Goal: Task Accomplishment & Management: Use online tool/utility

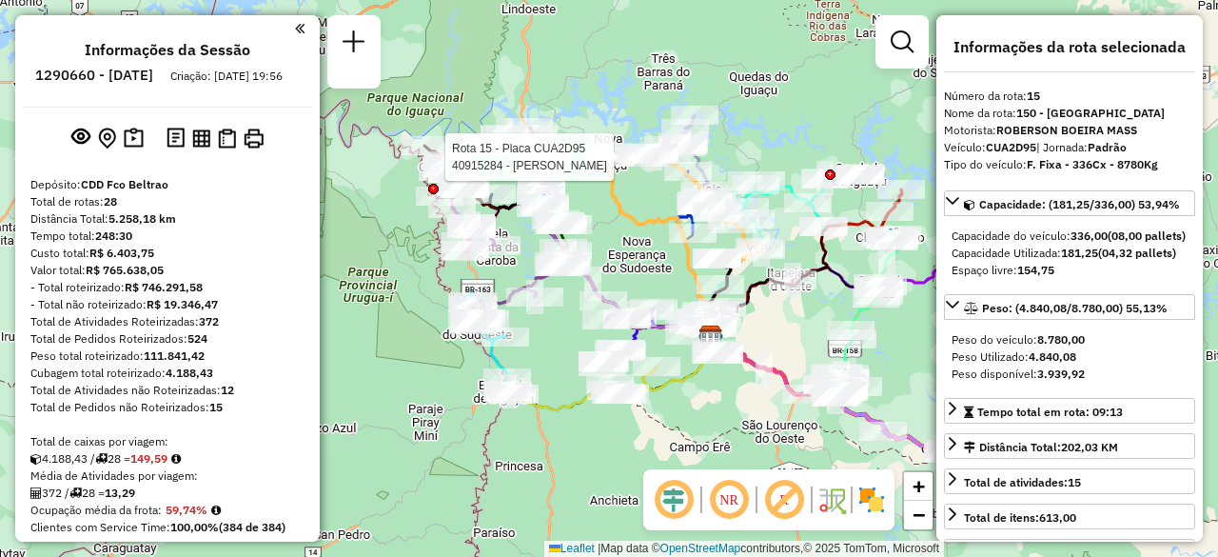
select select "**********"
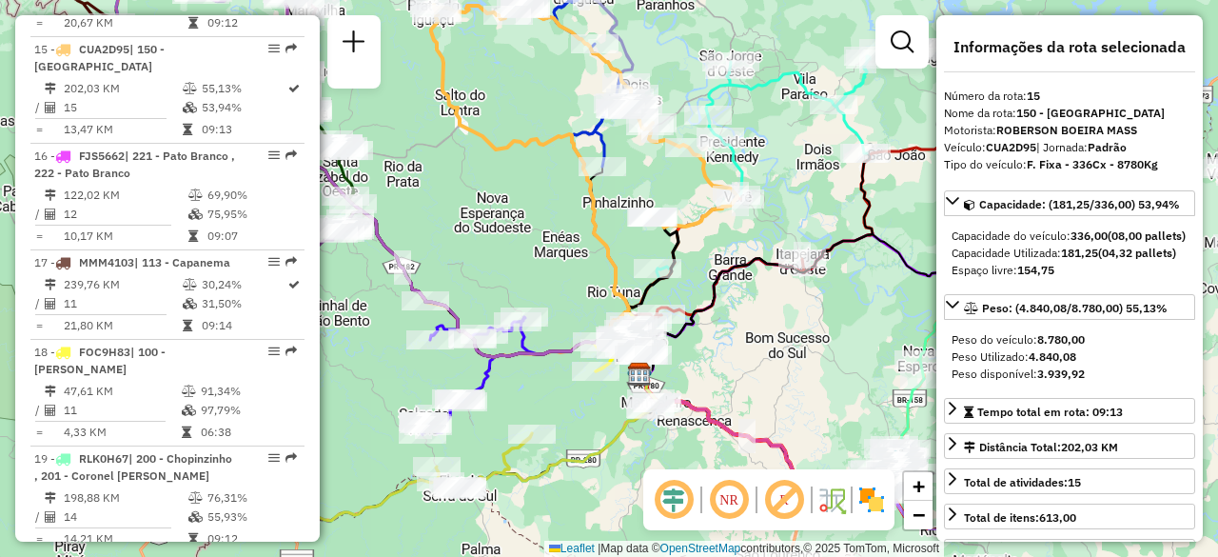
drag, startPoint x: 708, startPoint y: 277, endPoint x: 538, endPoint y: 164, distance: 204.6
click at [546, 174] on div "Janela de atendimento Grade de atendimento Capacidade Transportadoras Veículos …" at bounding box center [609, 278] width 1218 height 557
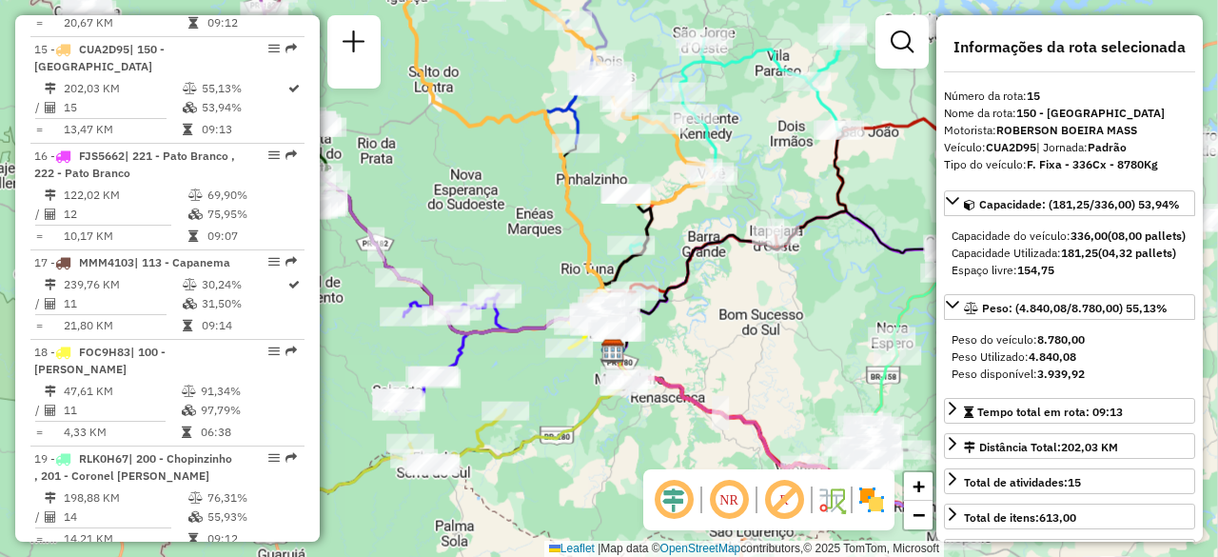
click at [538, 164] on div "Janela de atendimento Grade de atendimento Capacidade Transportadoras Veículos …" at bounding box center [609, 278] width 1218 height 557
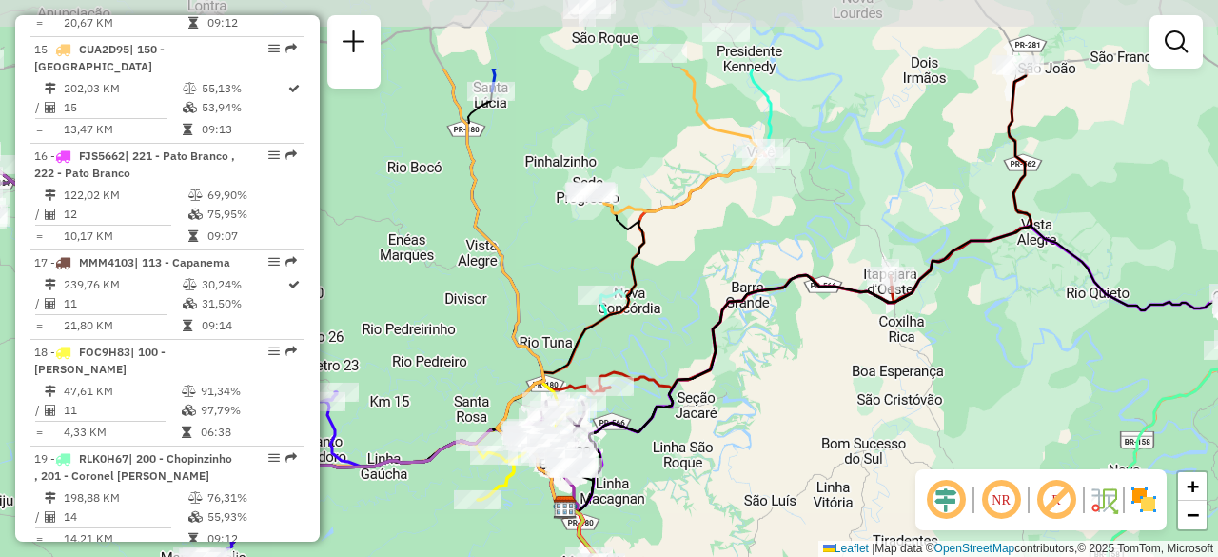
drag, startPoint x: 776, startPoint y: 407, endPoint x: 674, endPoint y: 531, distance: 160.2
click at [674, 531] on div "Janela de atendimento Grade de atendimento Capacidade Transportadoras Veículos …" at bounding box center [609, 278] width 1218 height 557
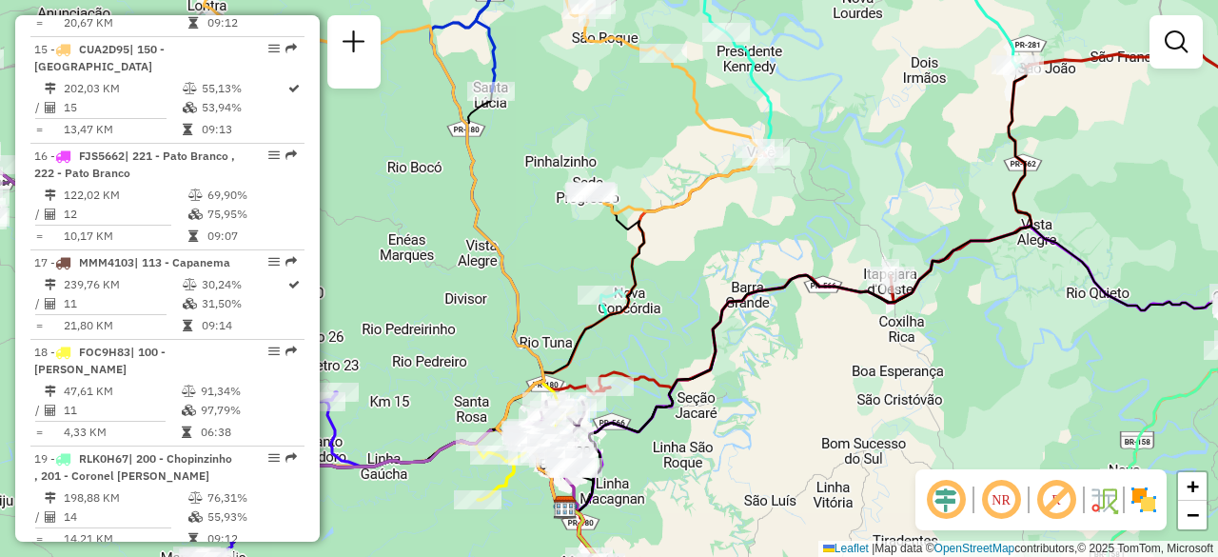
click at [653, 377] on icon at bounding box center [961, 167] width 722 height 445
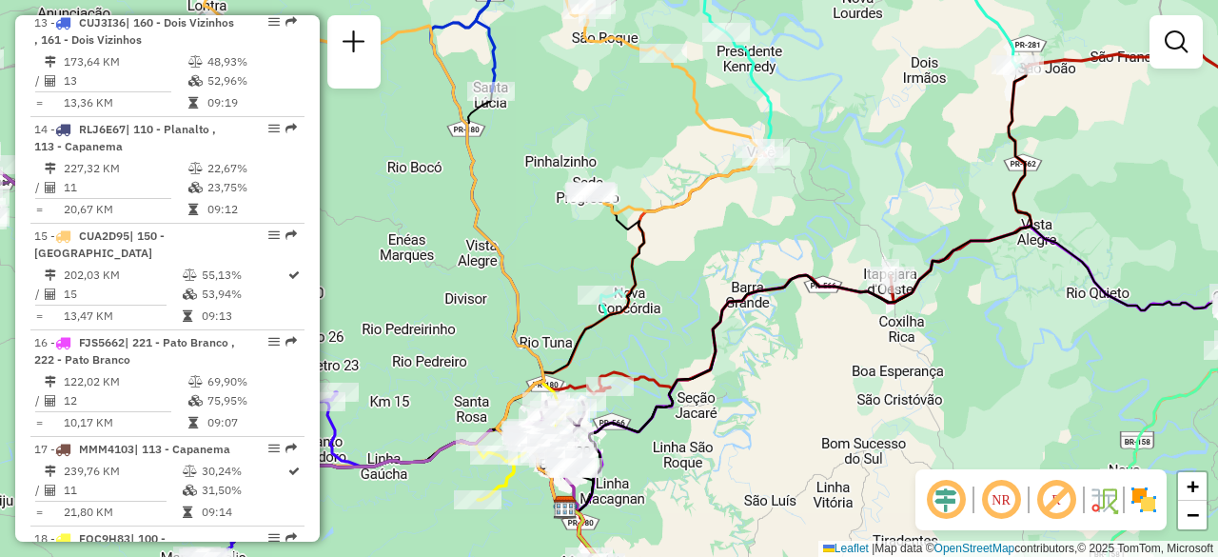
select select "**********"
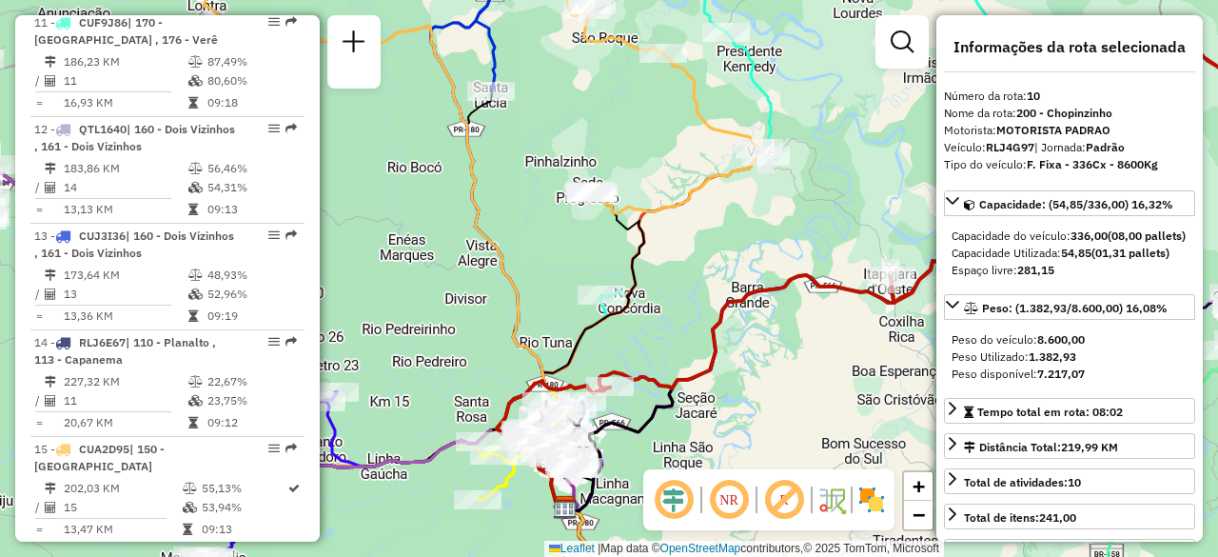
scroll to position [1770, 0]
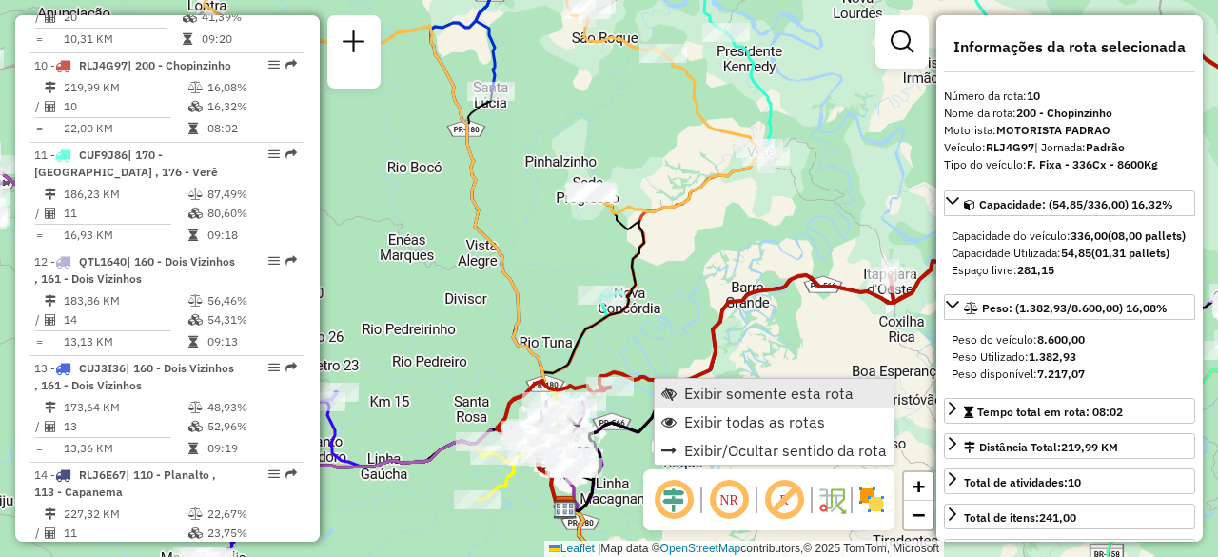
click at [720, 400] on span "Exibir somente esta rota" at bounding box center [768, 392] width 169 height 15
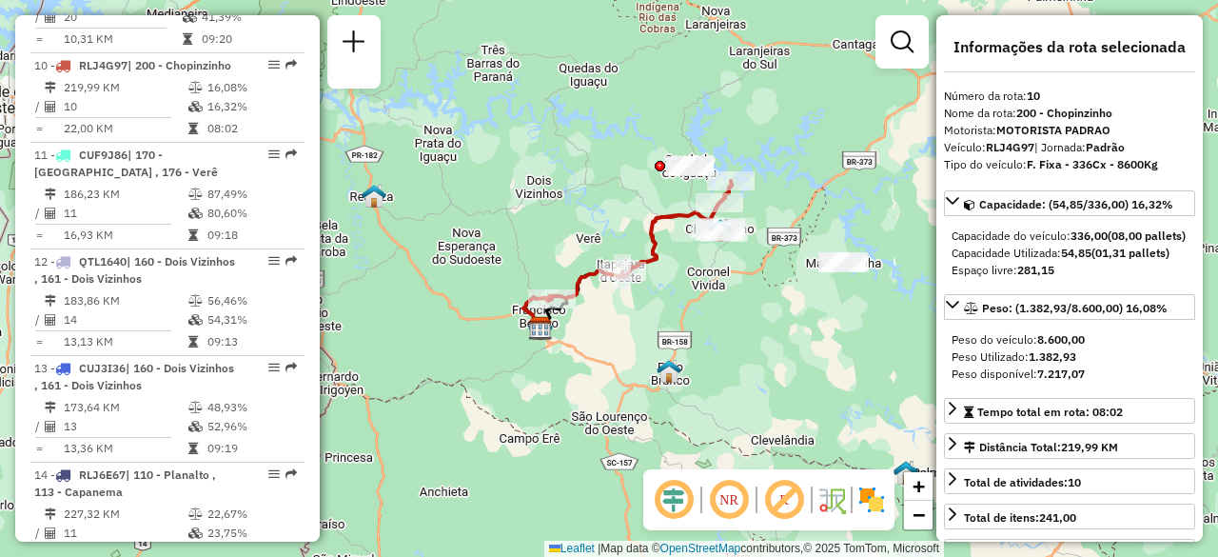
click at [663, 250] on icon at bounding box center [640, 240] width 183 height 118
click at [653, 255] on icon at bounding box center [640, 240] width 183 height 118
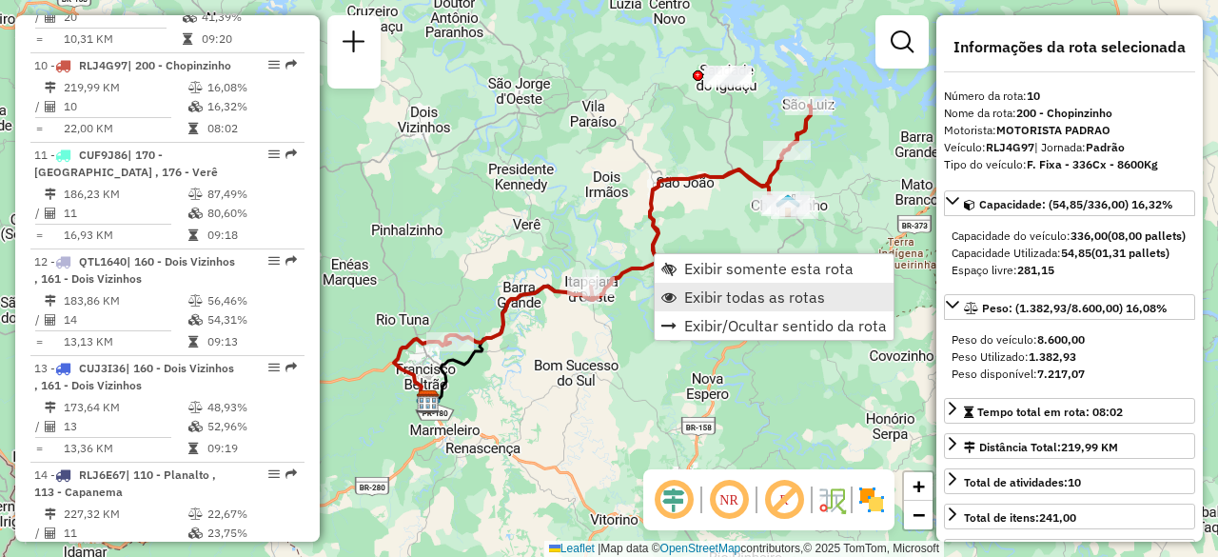
click at [706, 294] on span "Exibir todas as rotas" at bounding box center [754, 296] width 141 height 15
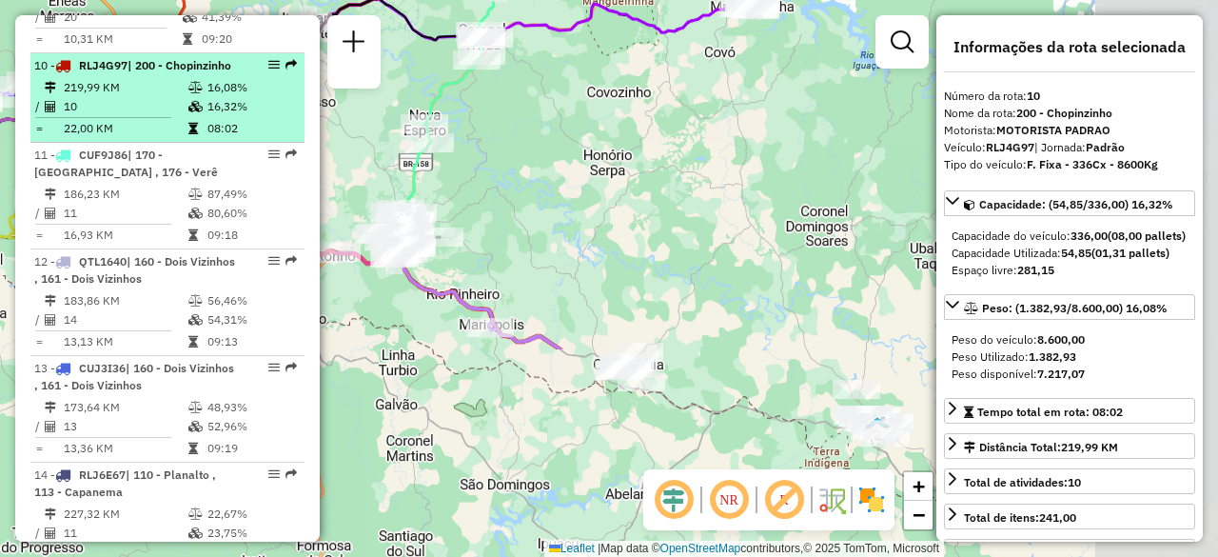
drag, startPoint x: 583, startPoint y: 355, endPoint x: 289, endPoint y: 83, distance: 400.7
click at [289, 83] on hb-router-mapa "Informações da Sessão 1290660 - 08/10/2025 Criação: 07/10/2025 19:56 Depósito: …" at bounding box center [609, 278] width 1218 height 557
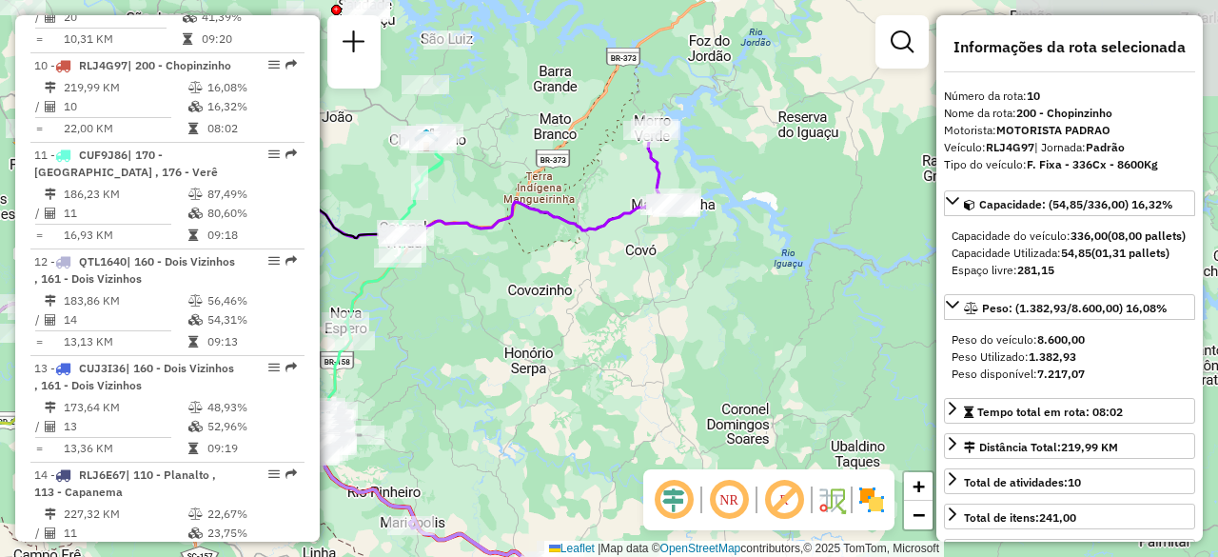
drag, startPoint x: 784, startPoint y: 27, endPoint x: 705, endPoint y: 225, distance: 213.1
click at [705, 225] on div "Janela de atendimento Grade de atendimento Capacidade Transportadoras Veículos …" at bounding box center [609, 278] width 1218 height 557
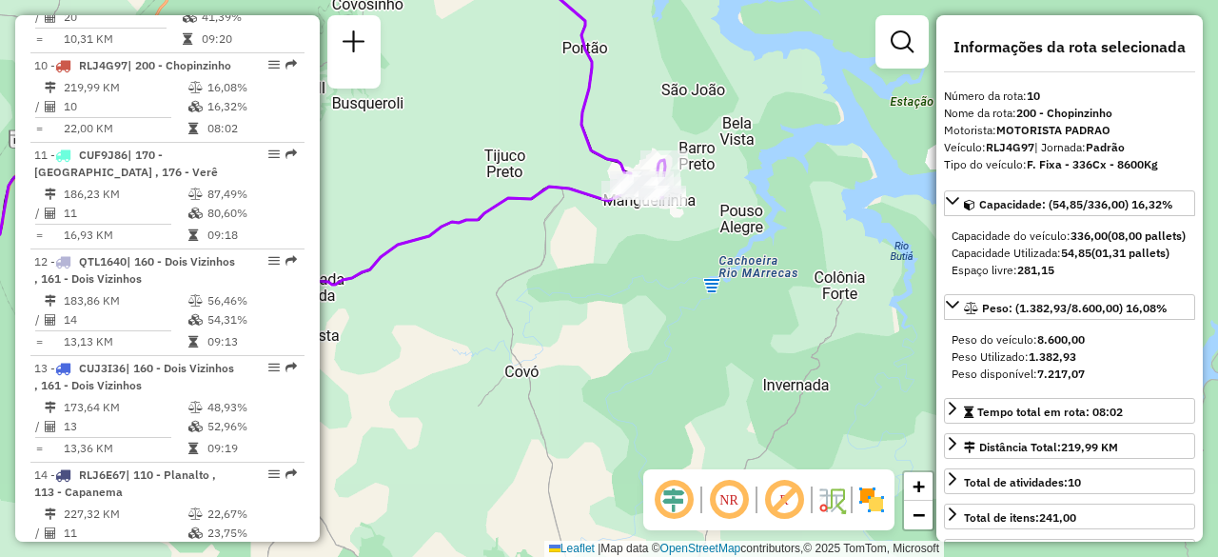
click at [594, 142] on icon at bounding box center [606, 71] width 118 height 253
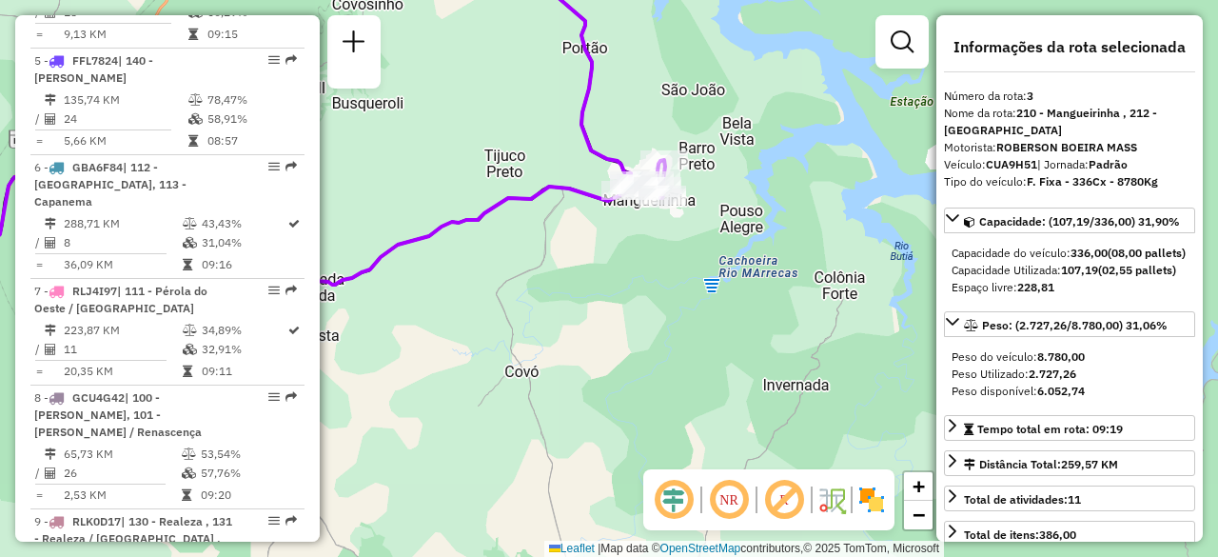
scroll to position [975, 0]
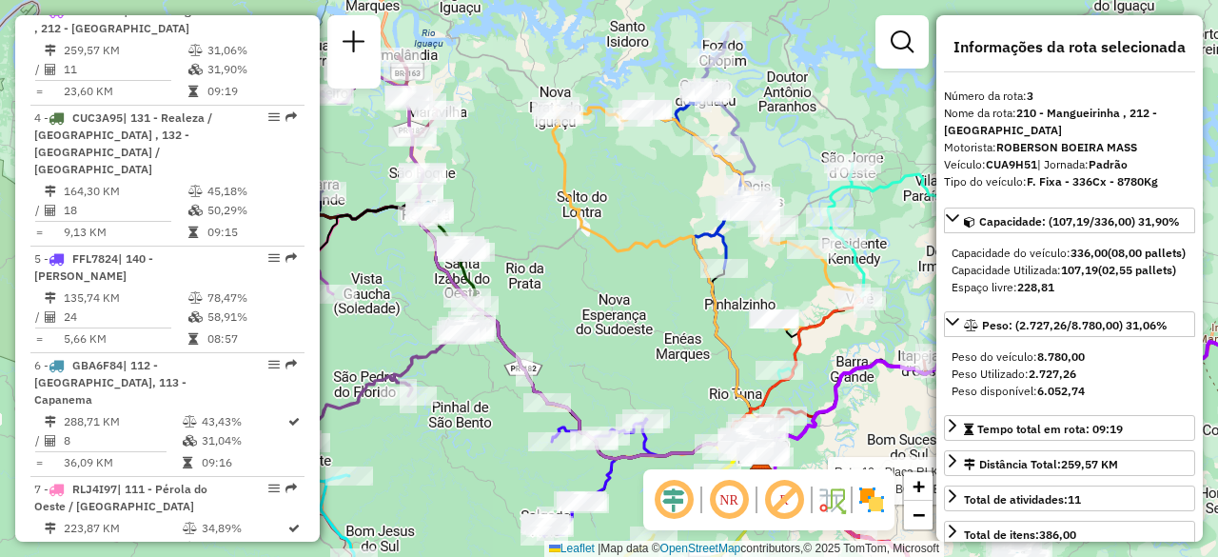
click at [604, 254] on icon at bounding box center [657, 296] width 208 height 360
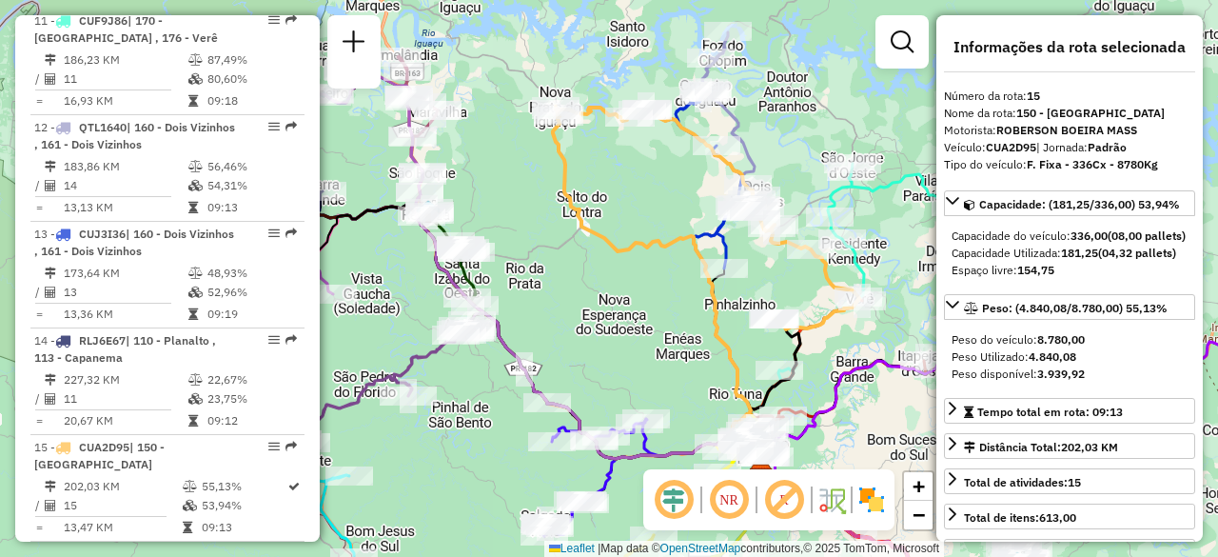
scroll to position [2302, 0]
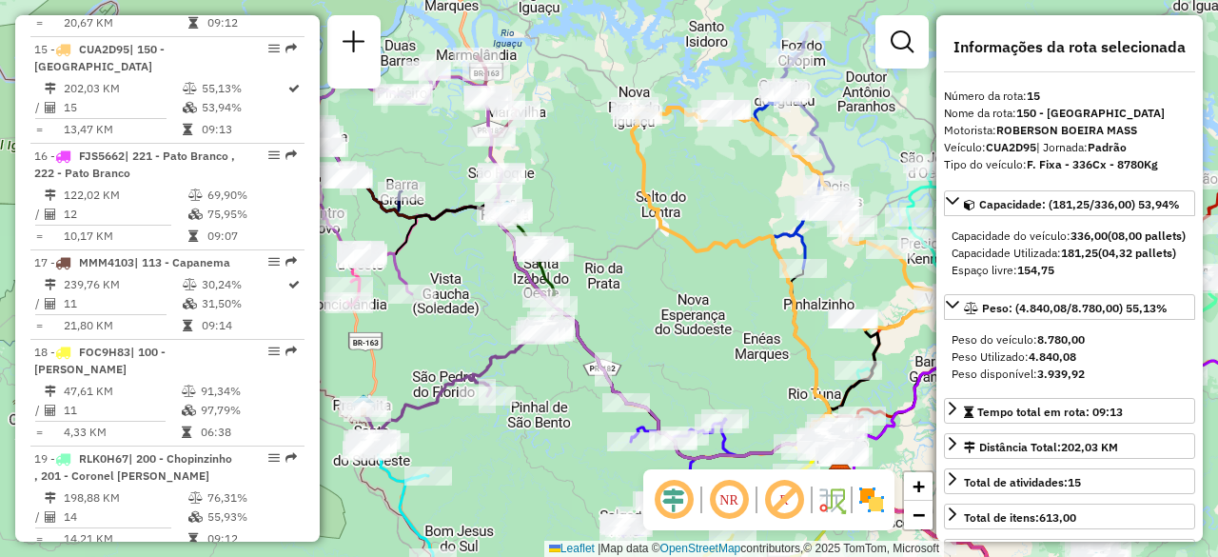
drag, startPoint x: 627, startPoint y: 308, endPoint x: 811, endPoint y: 283, distance: 185.5
click at [811, 283] on div "Janela de atendimento Grade de atendimento Capacidade Transportadoras Veículos …" at bounding box center [609, 278] width 1218 height 557
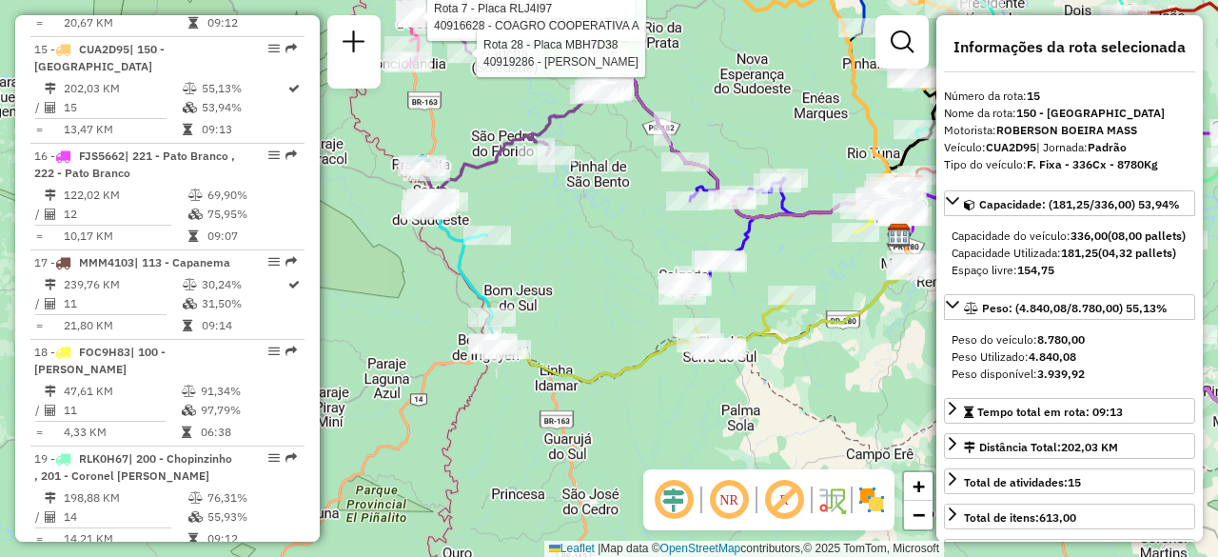
click at [779, 334] on icon at bounding box center [642, 338] width 300 height 88
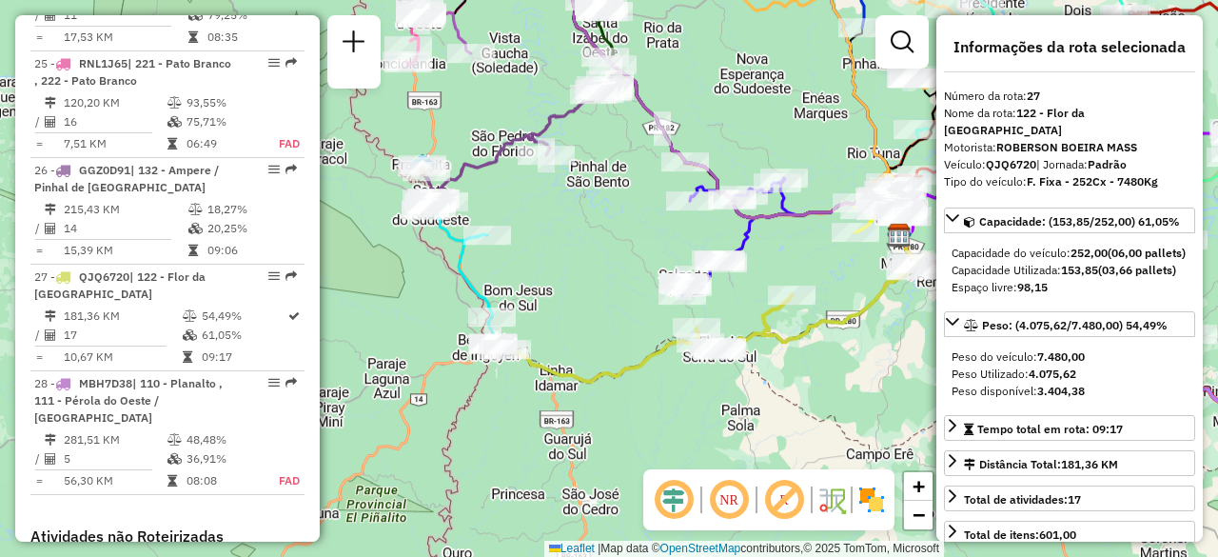
scroll to position [3560, 0]
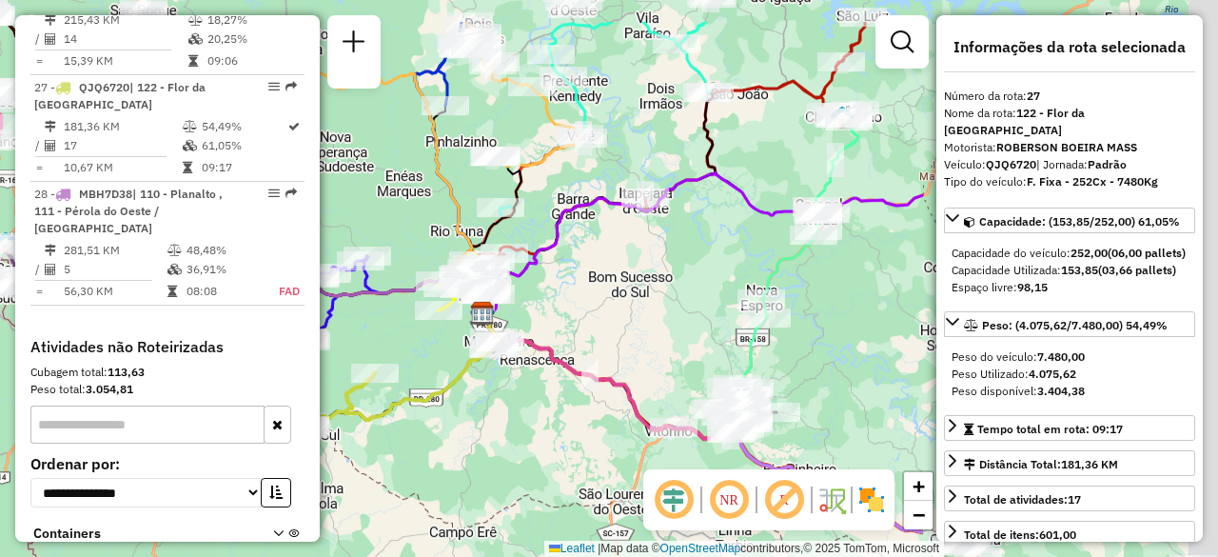
drag, startPoint x: 794, startPoint y: 220, endPoint x: 377, endPoint y: 298, distance: 424.1
click at [377, 298] on icon at bounding box center [309, 167] width 346 height 291
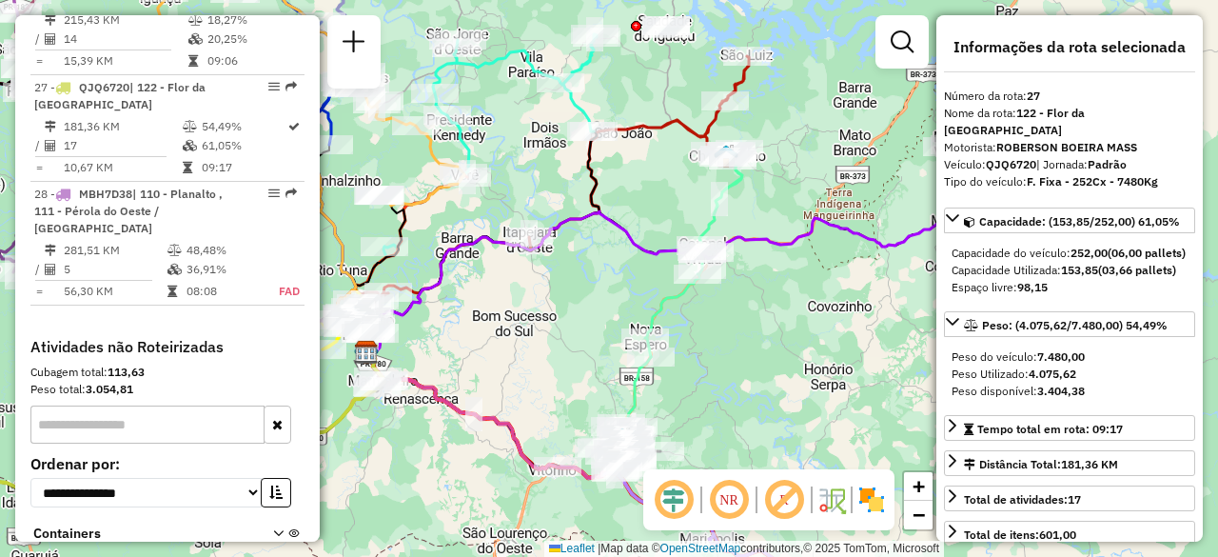
drag, startPoint x: 354, startPoint y: 435, endPoint x: 263, endPoint y: 465, distance: 96.3
click at [263, 465] on hb-router-mapa "Informações da Sessão 1290660 - 08/10/2025 Criação: 07/10/2025 19:56 Depósito: …" at bounding box center [609, 278] width 1218 height 557
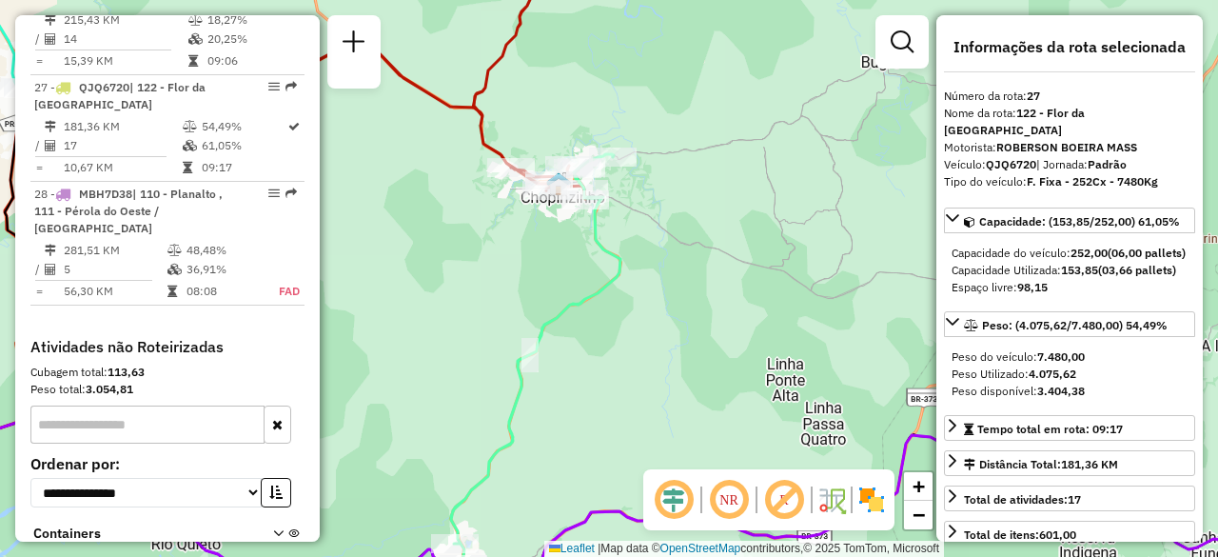
click at [621, 252] on icon at bounding box center [535, 383] width 169 height 458
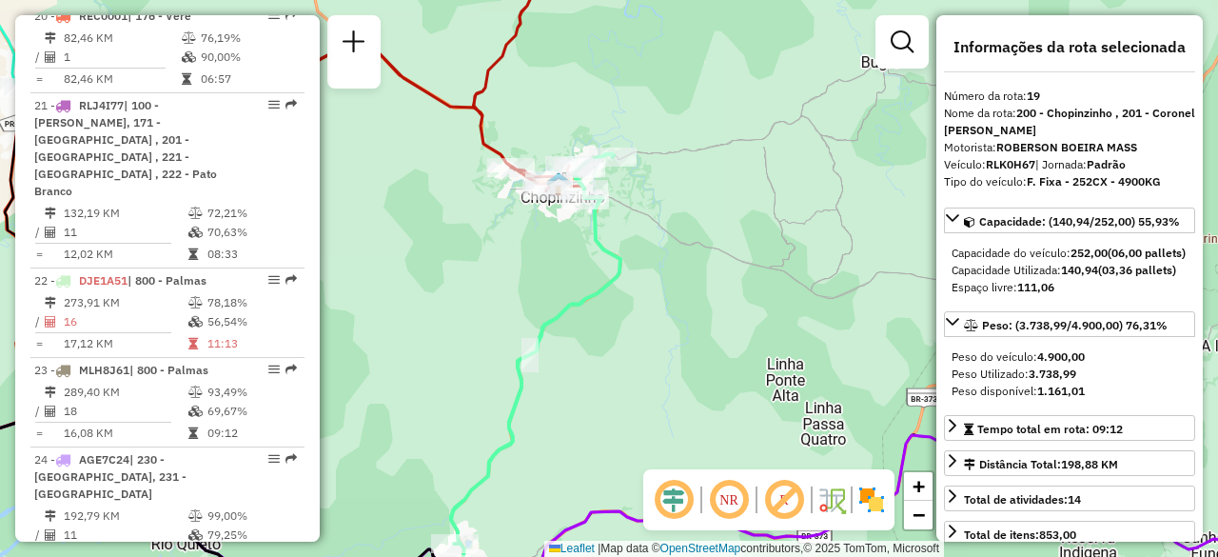
scroll to position [2727, 0]
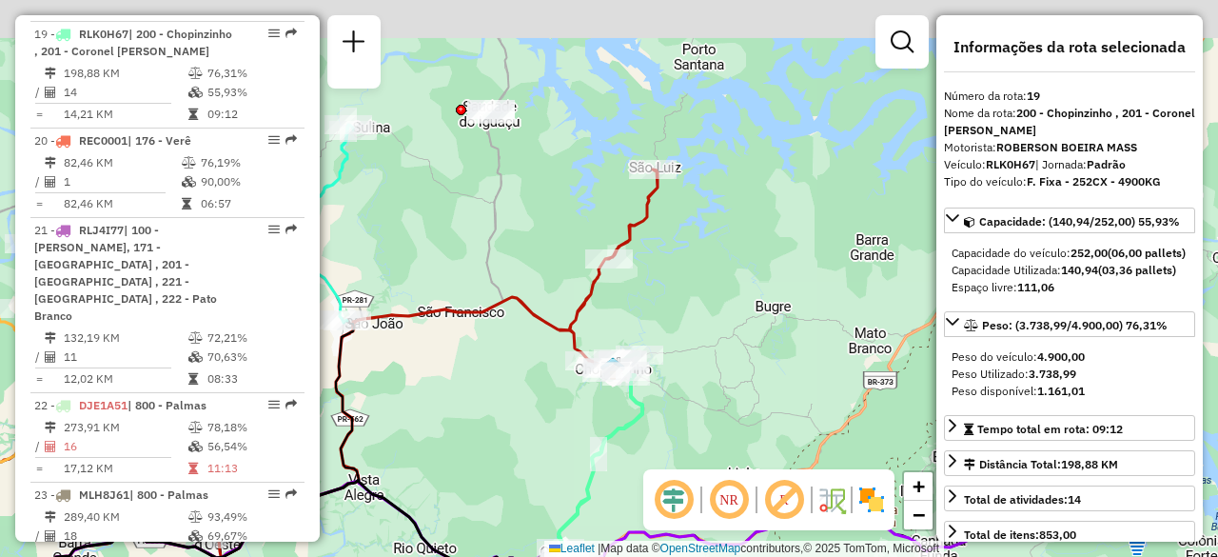
drag, startPoint x: 621, startPoint y: 127, endPoint x: 643, endPoint y: 290, distance: 165.1
click at [643, 290] on div "Janela de atendimento Grade de atendimento Capacidade Transportadoras Veículos …" at bounding box center [609, 278] width 1218 height 557
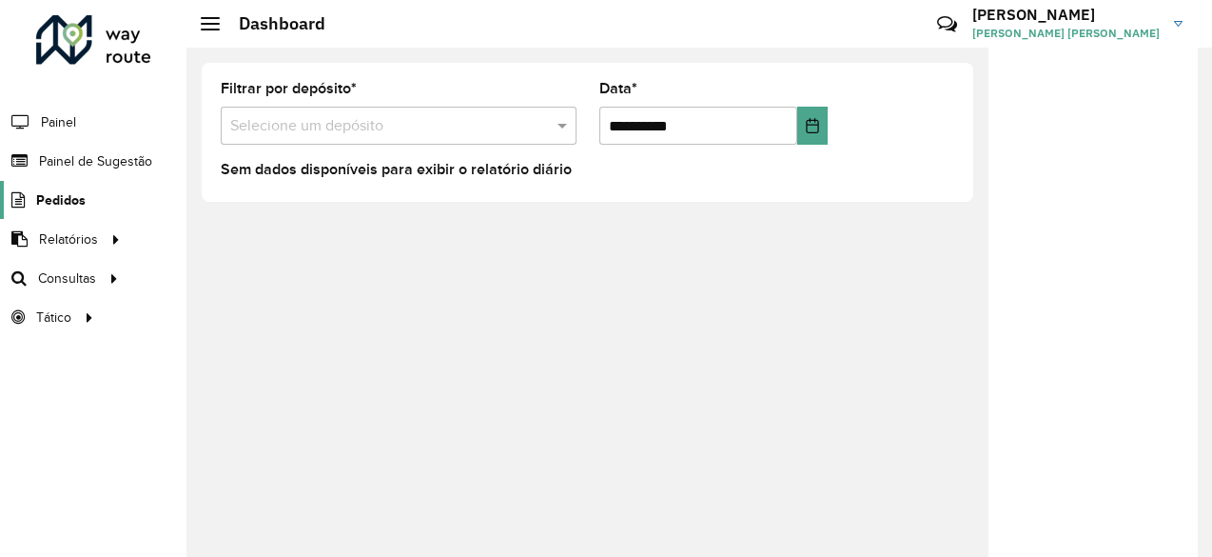
click at [51, 205] on span "Pedidos" at bounding box center [60, 200] width 49 height 20
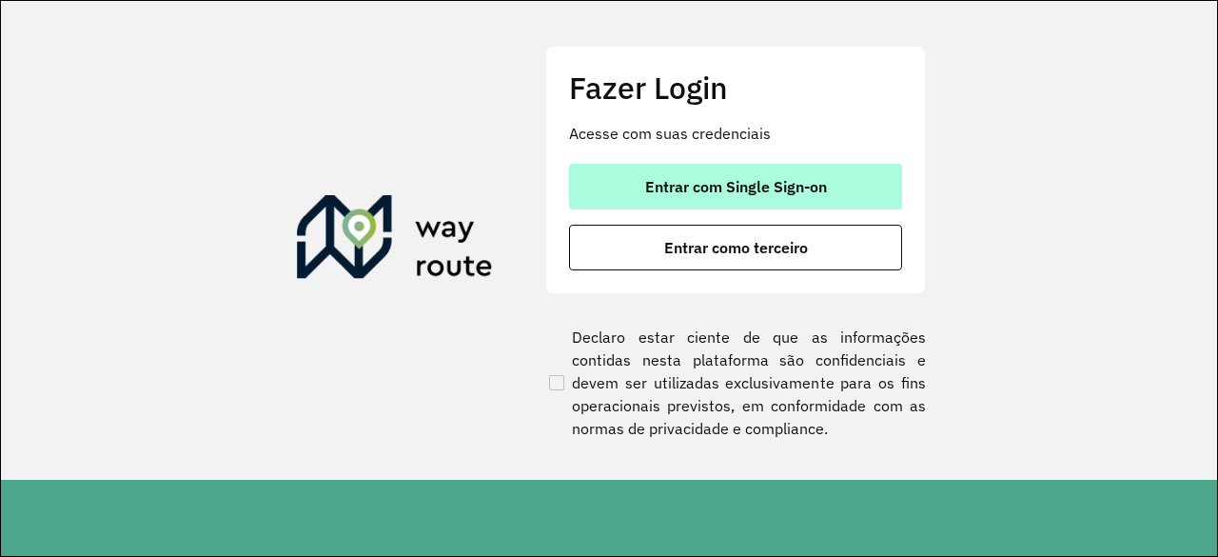
click at [664, 169] on button "Entrar com Single Sign-on" at bounding box center [735, 187] width 333 height 46
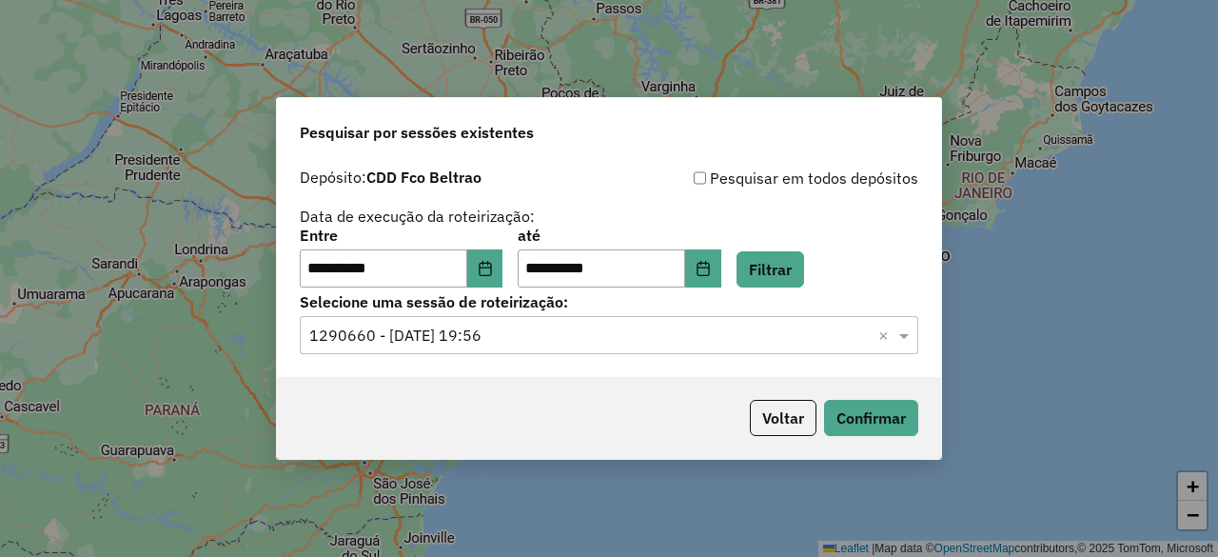
click at [537, 344] on input "text" at bounding box center [589, 336] width 561 height 23
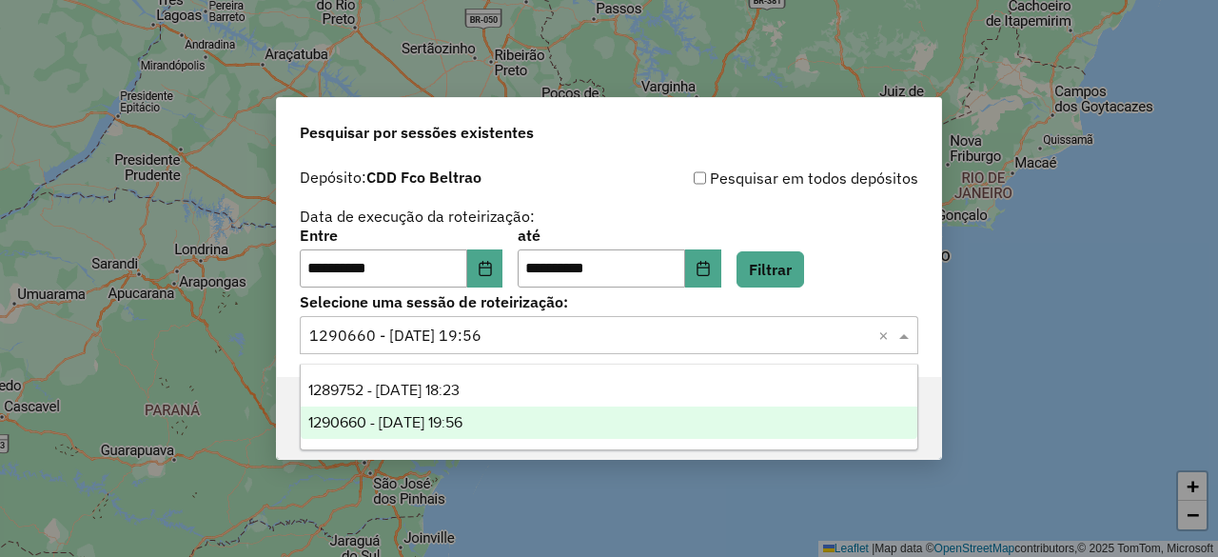
click at [537, 344] on input "text" at bounding box center [589, 336] width 561 height 23
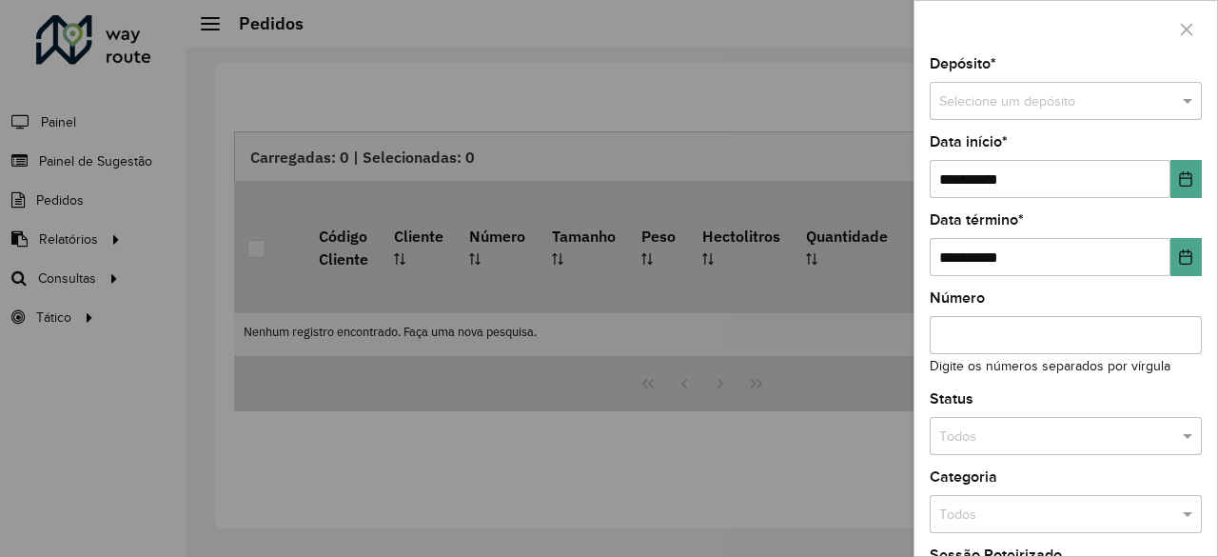
click at [464, 100] on div at bounding box center [609, 278] width 1218 height 557
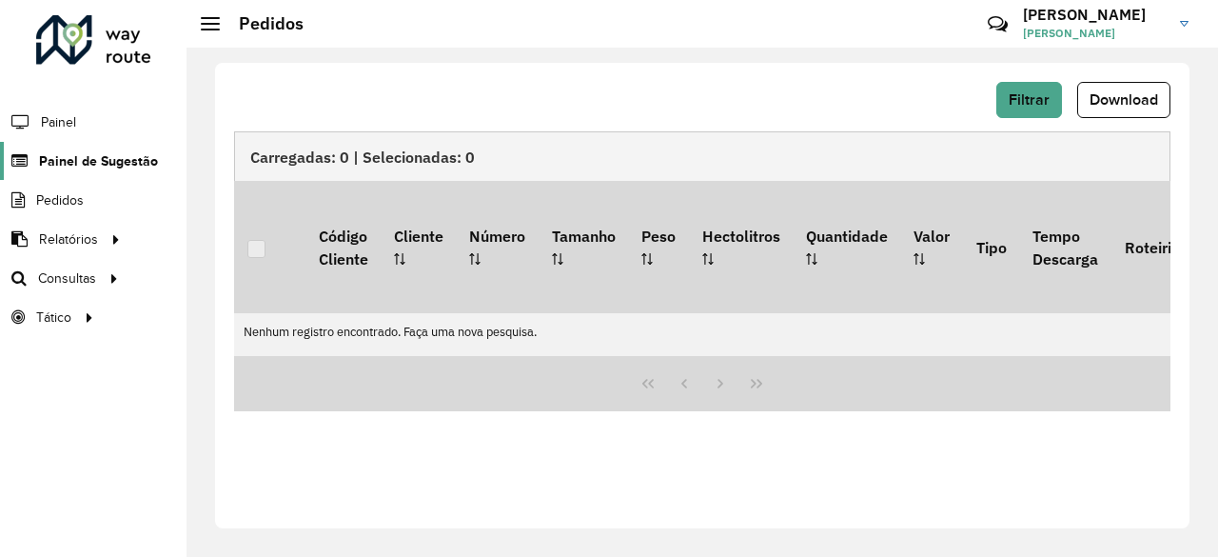
click at [73, 168] on span "Painel de Sugestão" at bounding box center [98, 161] width 119 height 20
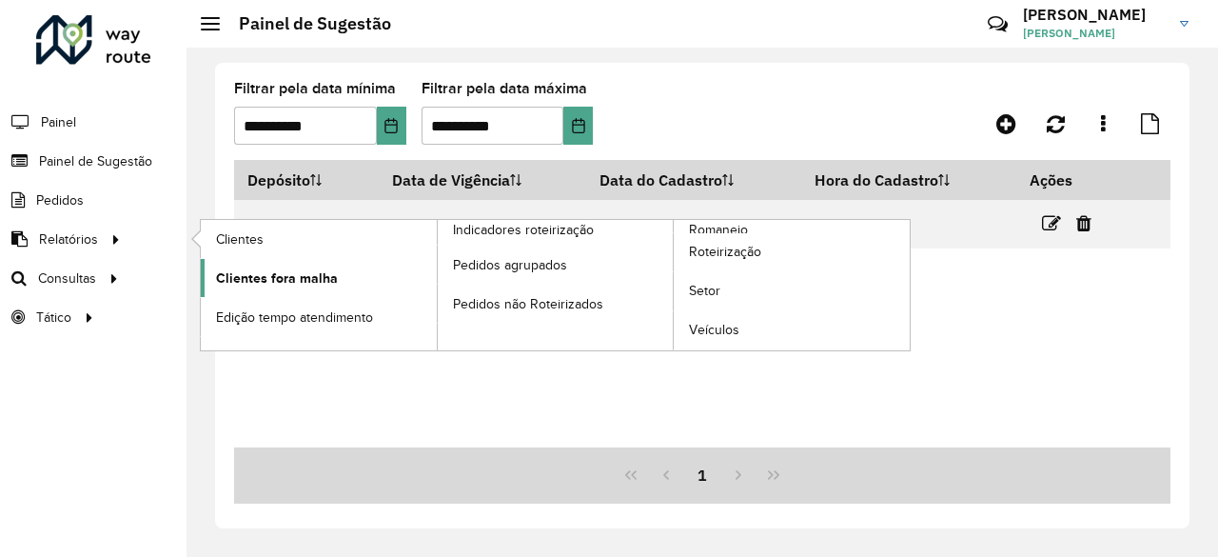
click at [285, 281] on span "Clientes fora malha" at bounding box center [277, 278] width 122 height 20
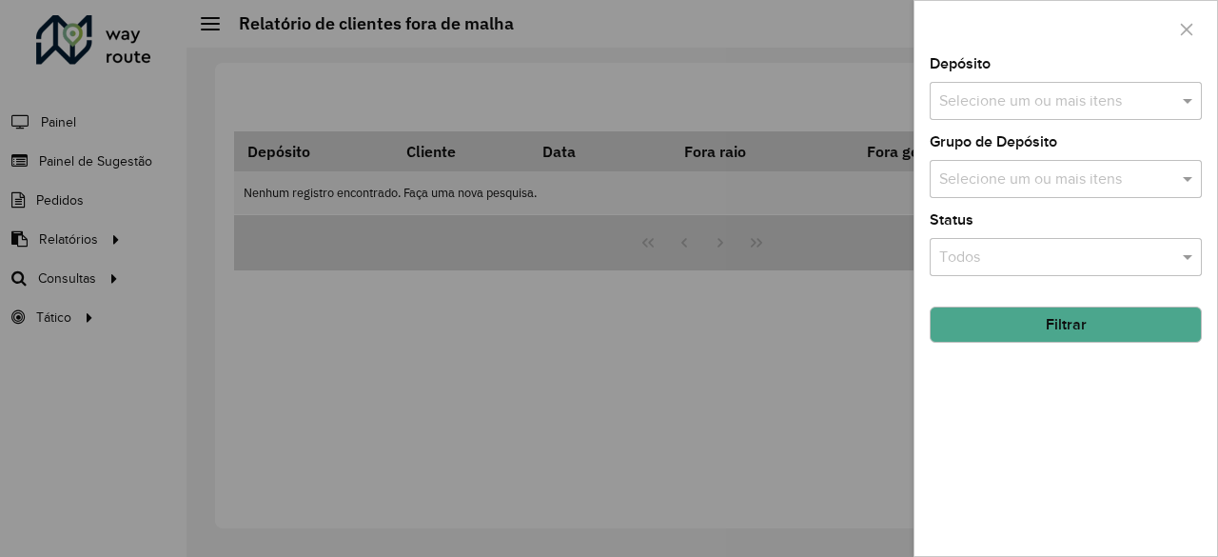
click at [963, 96] on input "text" at bounding box center [1057, 101] width 244 height 23
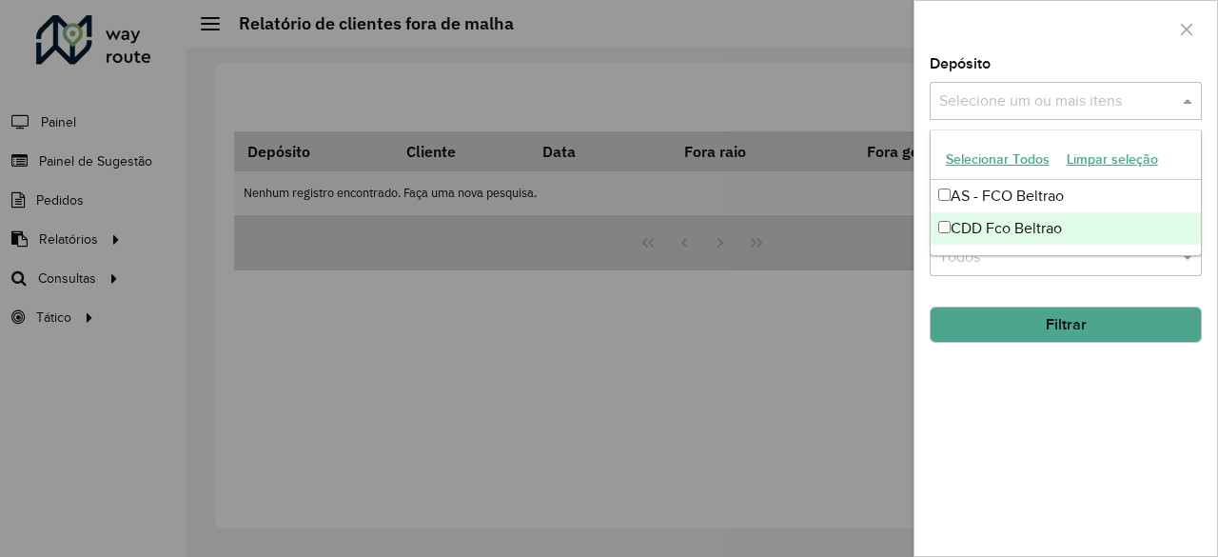
click at [987, 252] on ng-dropdown-panel "Selecionar Todos Limpar seleção AS - FCO Beltrao CDD [PERSON_NAME]" at bounding box center [1066, 192] width 273 height 127
click at [995, 237] on div "CDD Fco Beltrao" at bounding box center [1066, 228] width 271 height 32
click at [853, 266] on div at bounding box center [609, 278] width 1218 height 557
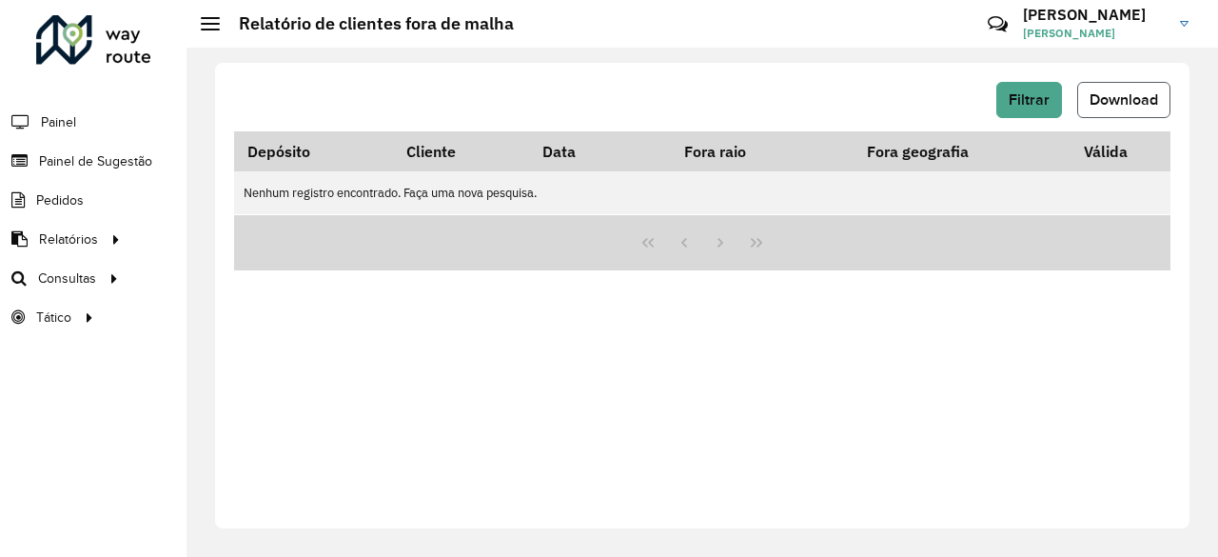
click at [1105, 99] on span "Download" at bounding box center [1124, 99] width 69 height 16
click at [1003, 93] on button "Filtrar" at bounding box center [1029, 100] width 66 height 36
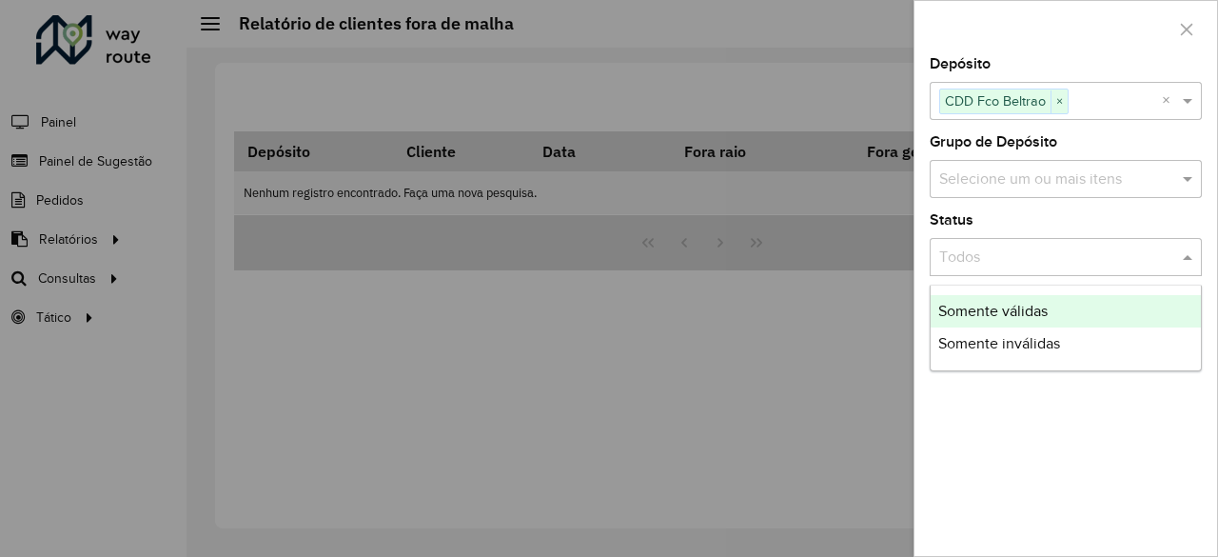
click at [995, 273] on div "Todos" at bounding box center [1066, 257] width 272 height 38
click at [1003, 262] on input "text" at bounding box center [1046, 257] width 215 height 23
click at [978, 168] on input "text" at bounding box center [1057, 179] width 244 height 23
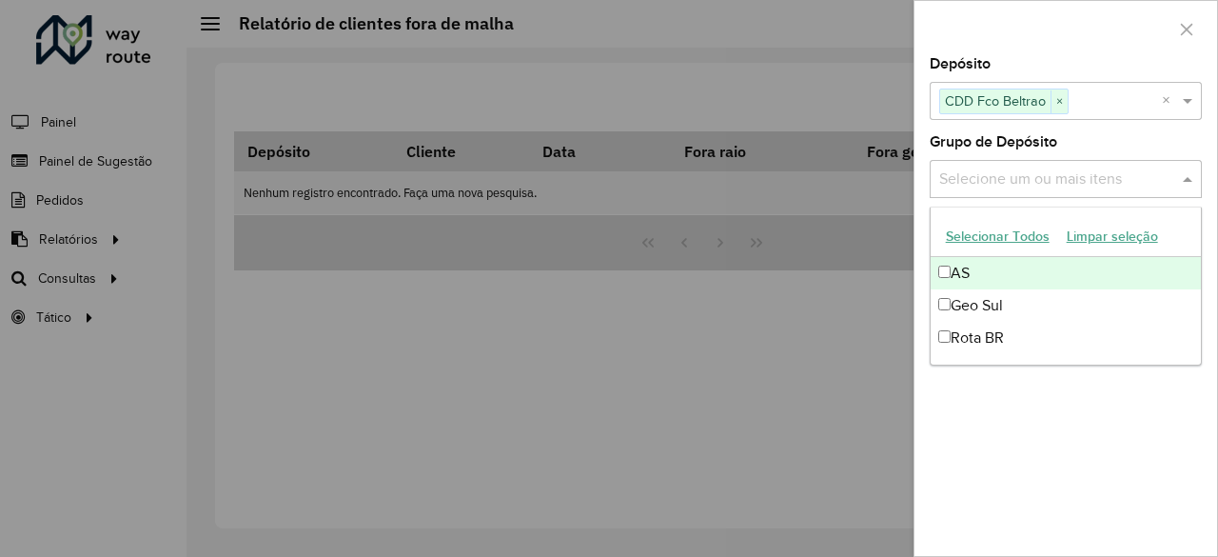
click at [34, 256] on div at bounding box center [609, 278] width 1218 height 557
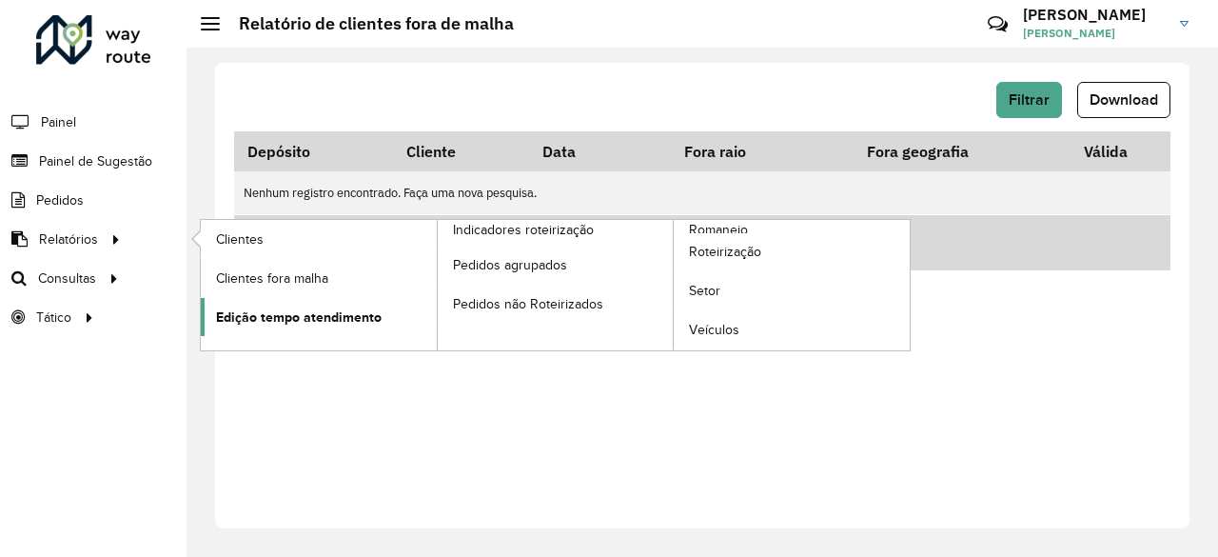
click at [325, 315] on span "Edição tempo atendimento" at bounding box center [299, 317] width 166 height 20
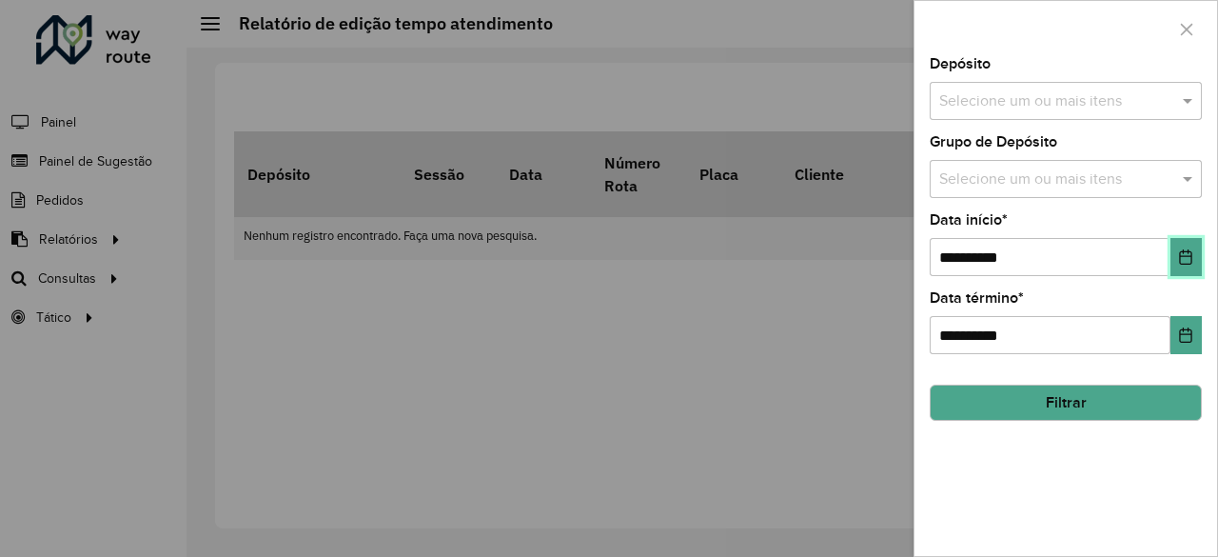
click at [1191, 257] on icon "Choose Date" at bounding box center [1185, 256] width 15 height 15
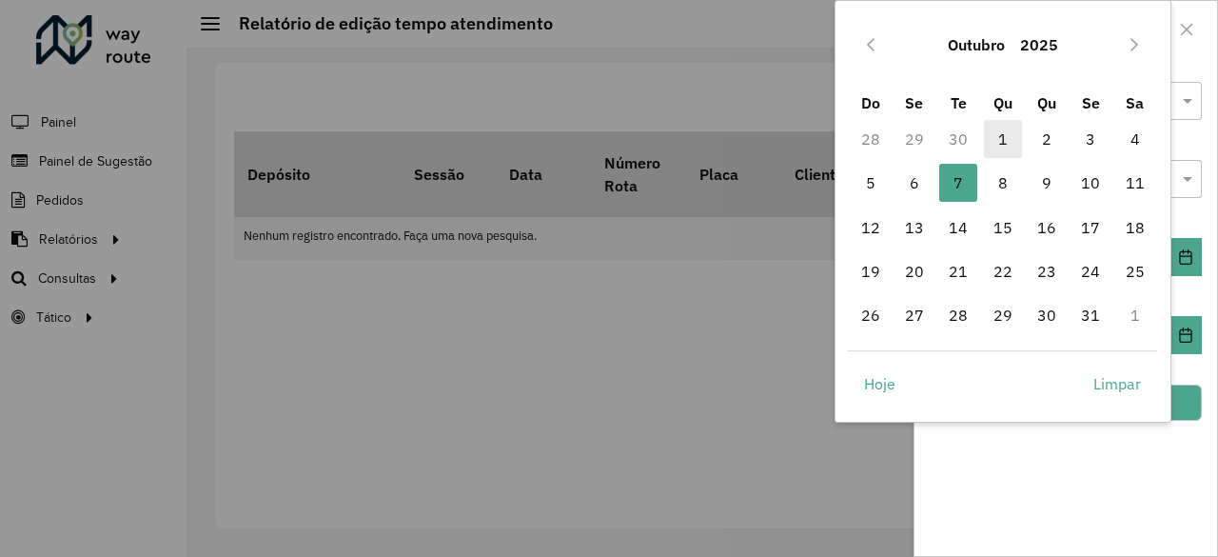
click at [1009, 143] on span "1" at bounding box center [1003, 139] width 38 height 38
type input "**********"
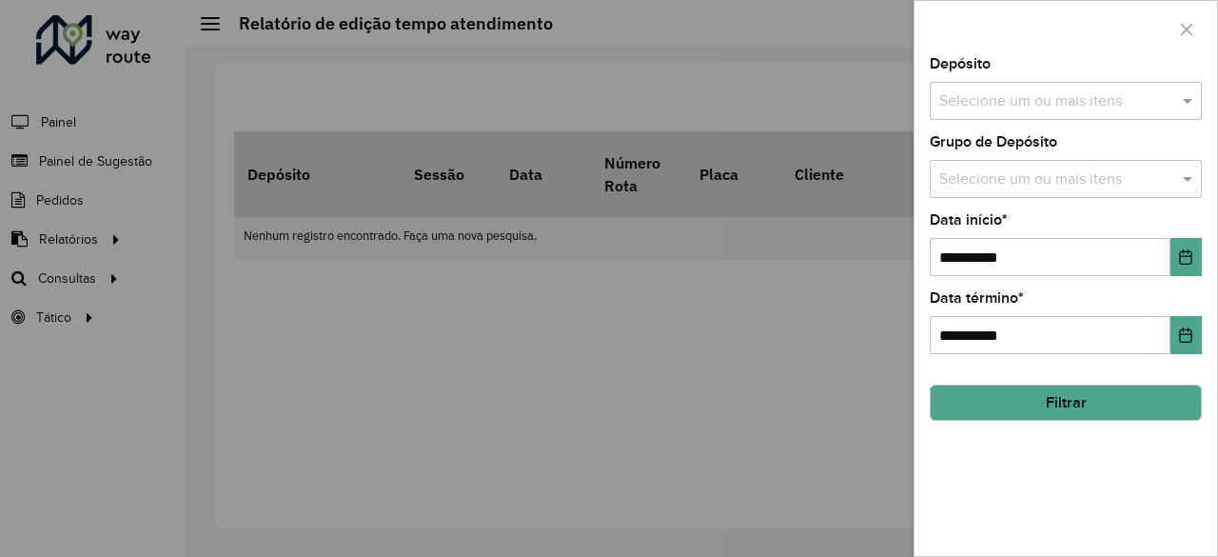
click at [1108, 410] on button "Filtrar" at bounding box center [1066, 402] width 272 height 36
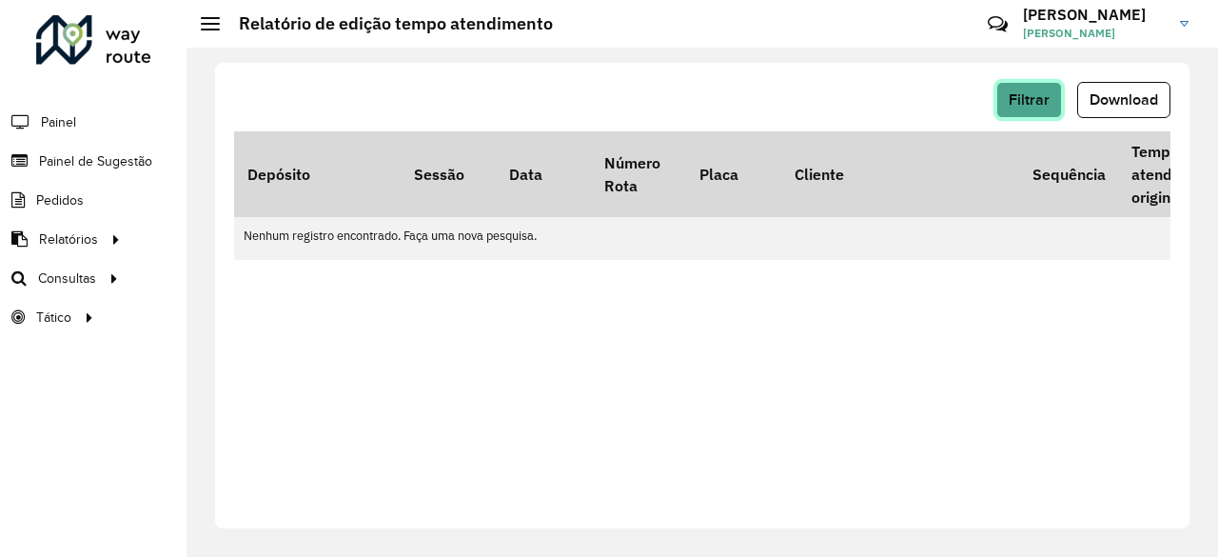
click at [1034, 95] on span "Filtrar" at bounding box center [1029, 99] width 41 height 16
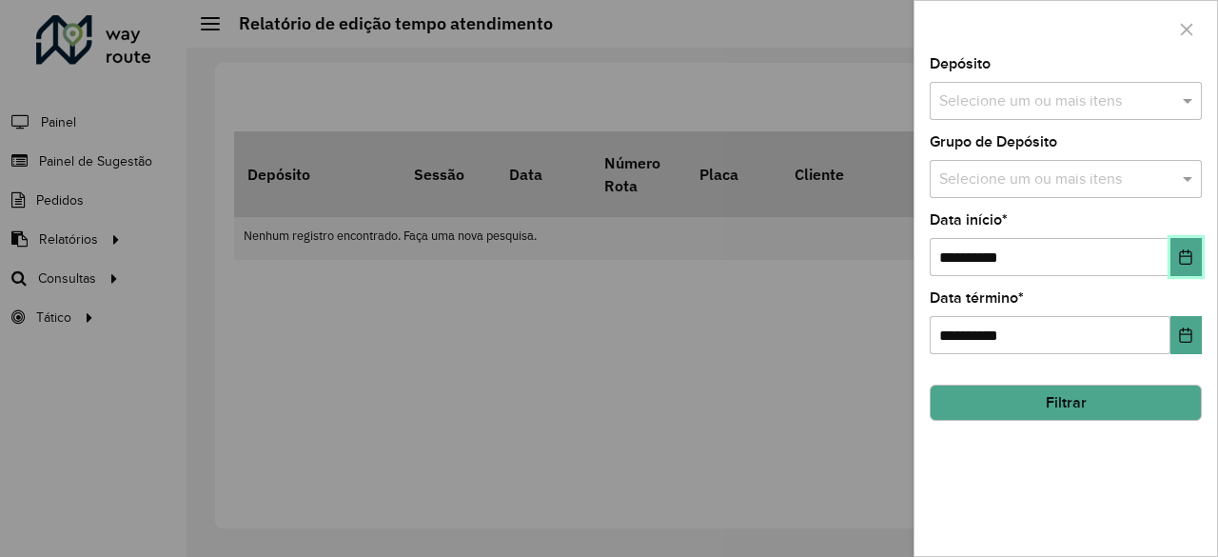
click at [1182, 247] on button "Choose Date" at bounding box center [1186, 257] width 31 height 38
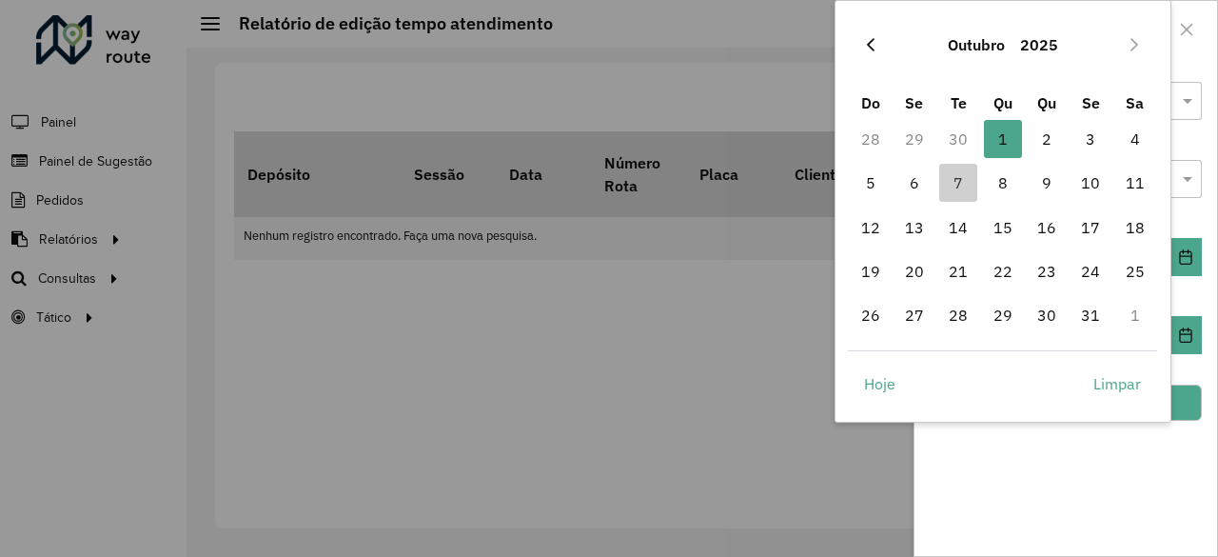
click at [868, 42] on icon "Previous Month" at bounding box center [870, 44] width 15 height 15
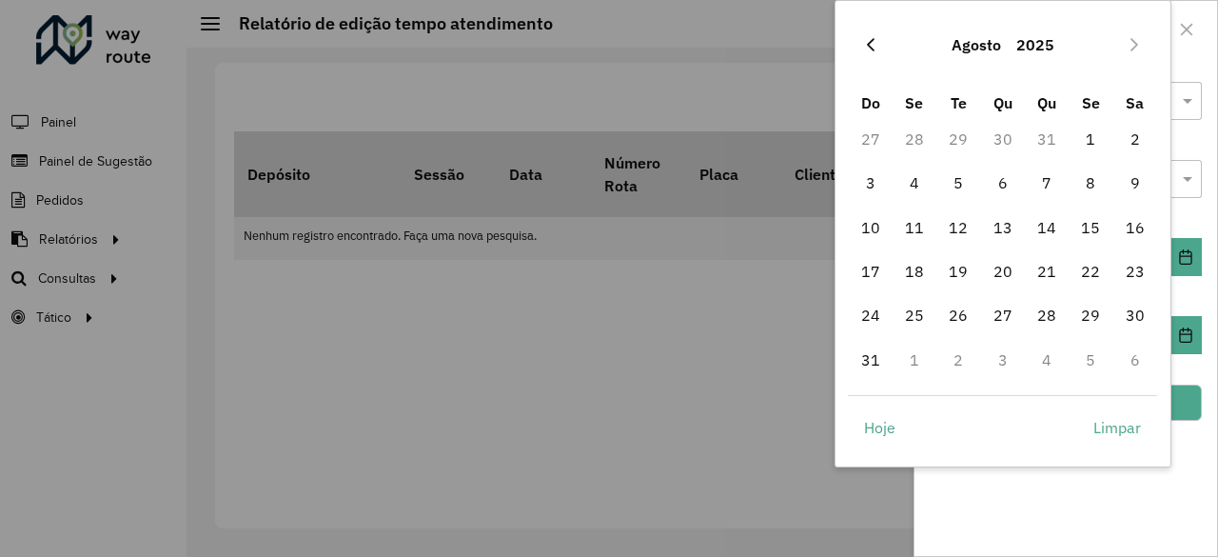
click at [877, 52] on button "Previous Month" at bounding box center [871, 45] width 30 height 30
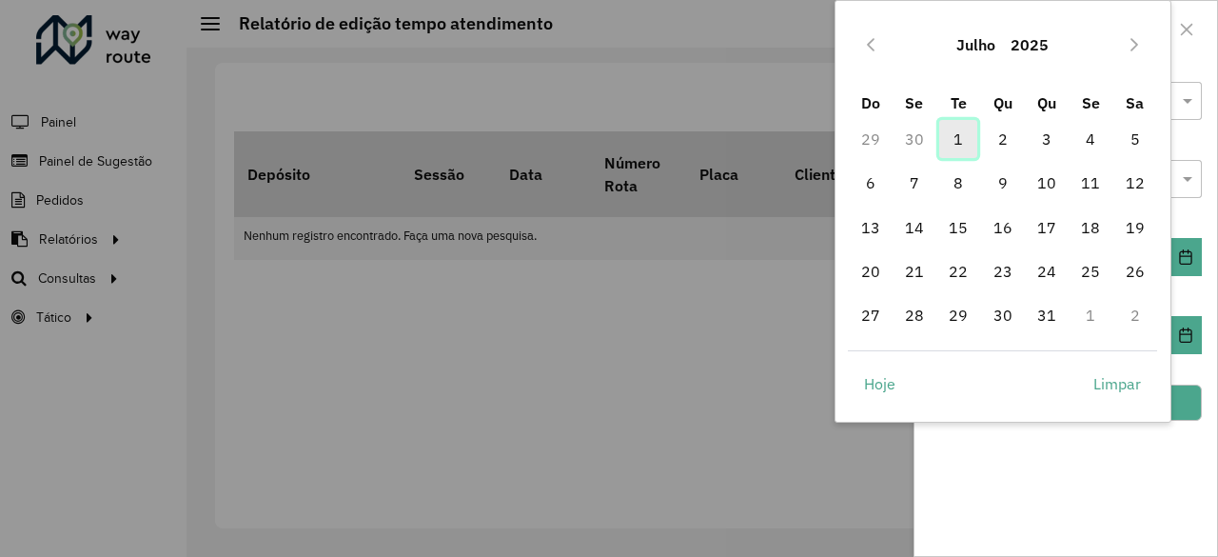
click at [958, 136] on span "1" at bounding box center [958, 139] width 38 height 38
type input "**********"
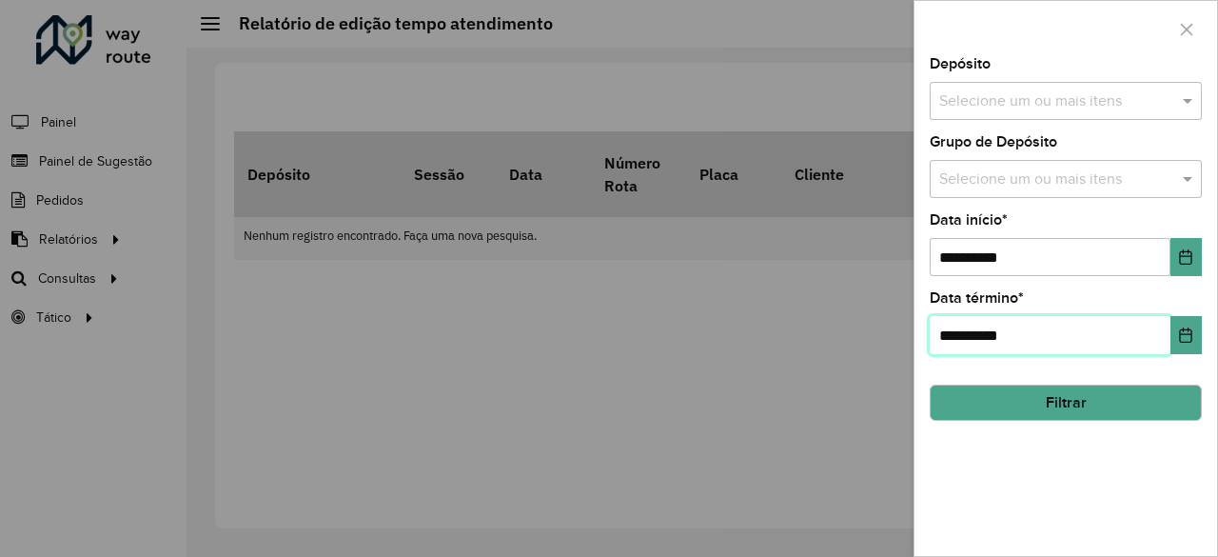
click at [1091, 316] on input "**********" at bounding box center [1050, 335] width 241 height 38
click at [1047, 396] on button "Filtrar" at bounding box center [1066, 402] width 272 height 36
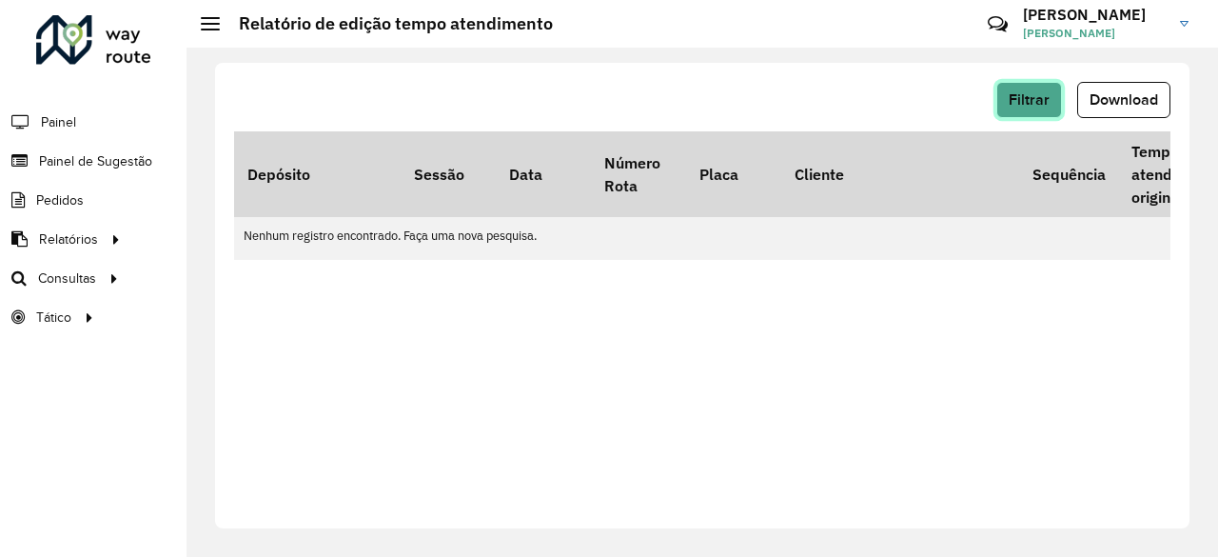
click at [1028, 110] on button "Filtrar" at bounding box center [1029, 100] width 66 height 36
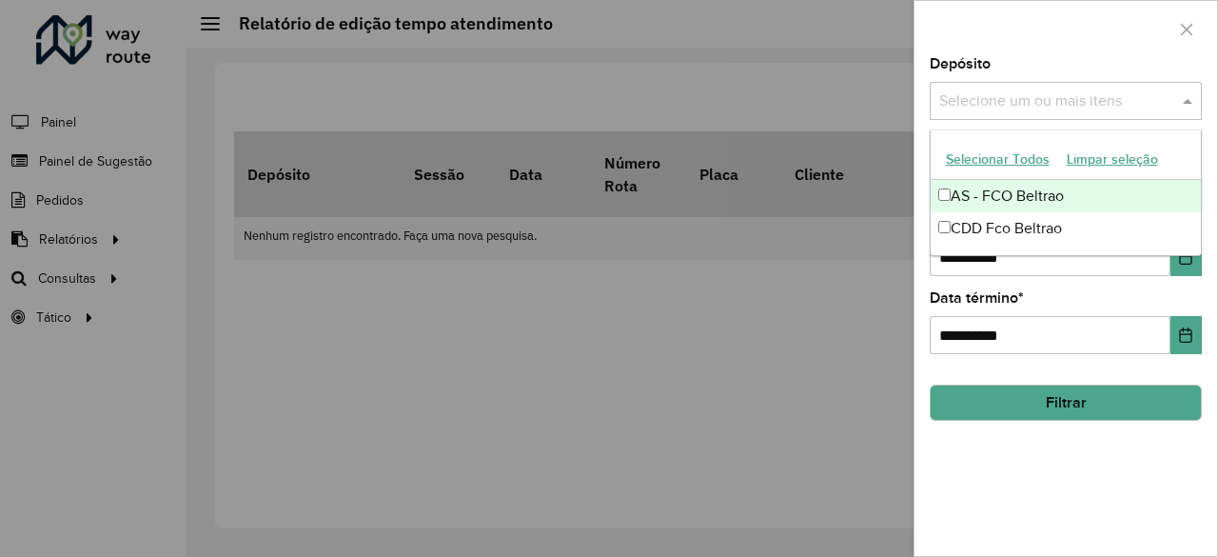
click at [1011, 119] on div "Selecione um ou mais itens" at bounding box center [1066, 101] width 272 height 38
click at [1007, 115] on div "Selecione um ou mais itens" at bounding box center [1066, 101] width 272 height 38
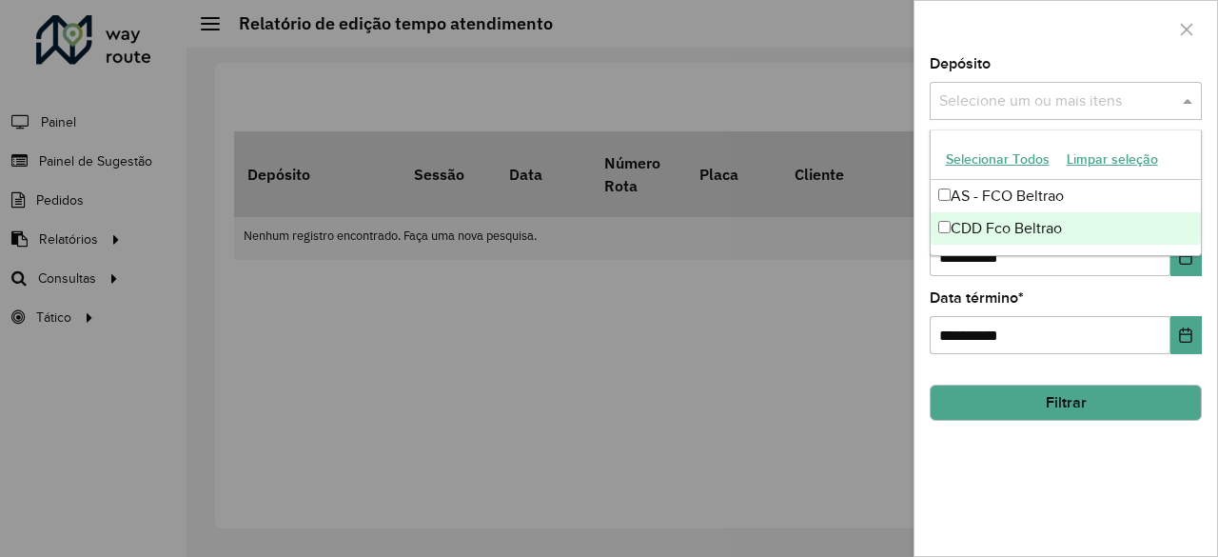
click at [1018, 234] on div "CDD Fco Beltrao" at bounding box center [1066, 228] width 271 height 32
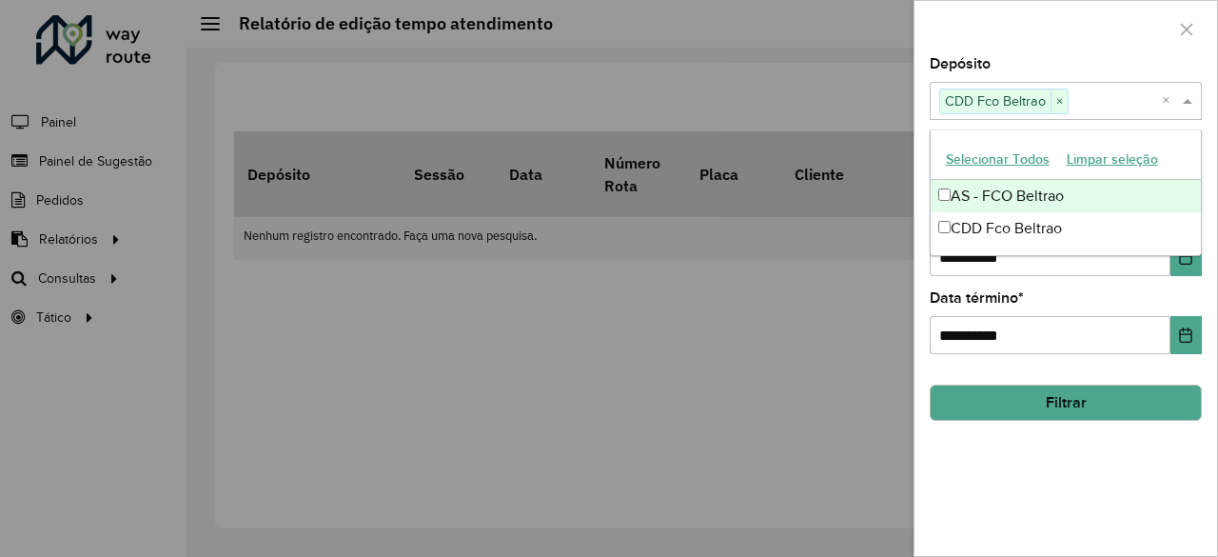
click at [874, 159] on div at bounding box center [609, 278] width 1218 height 557
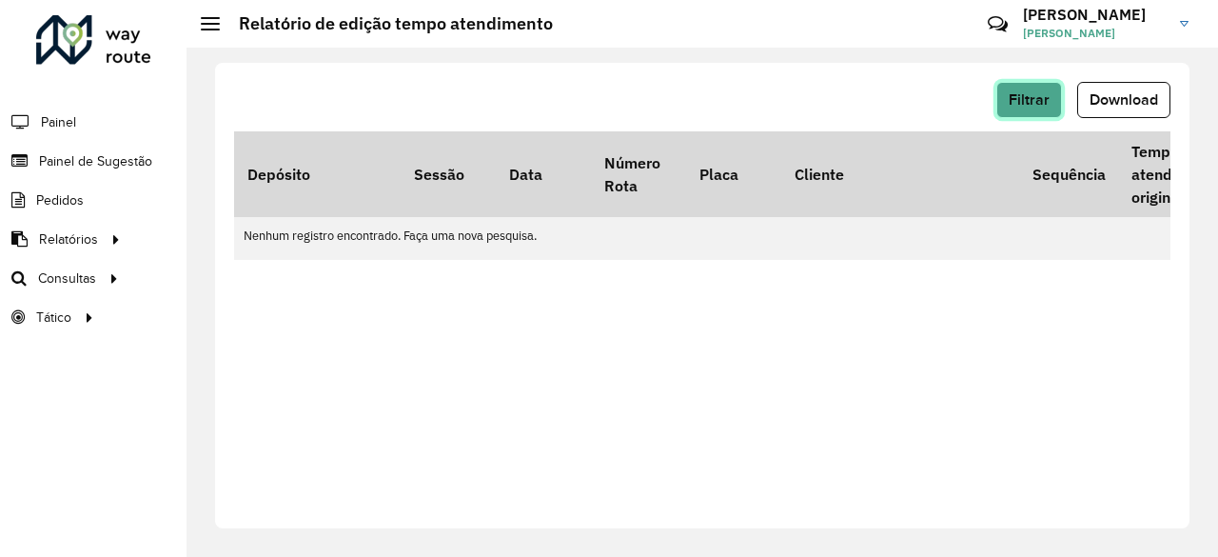
click at [1013, 91] on span "Filtrar" at bounding box center [1029, 99] width 41 height 16
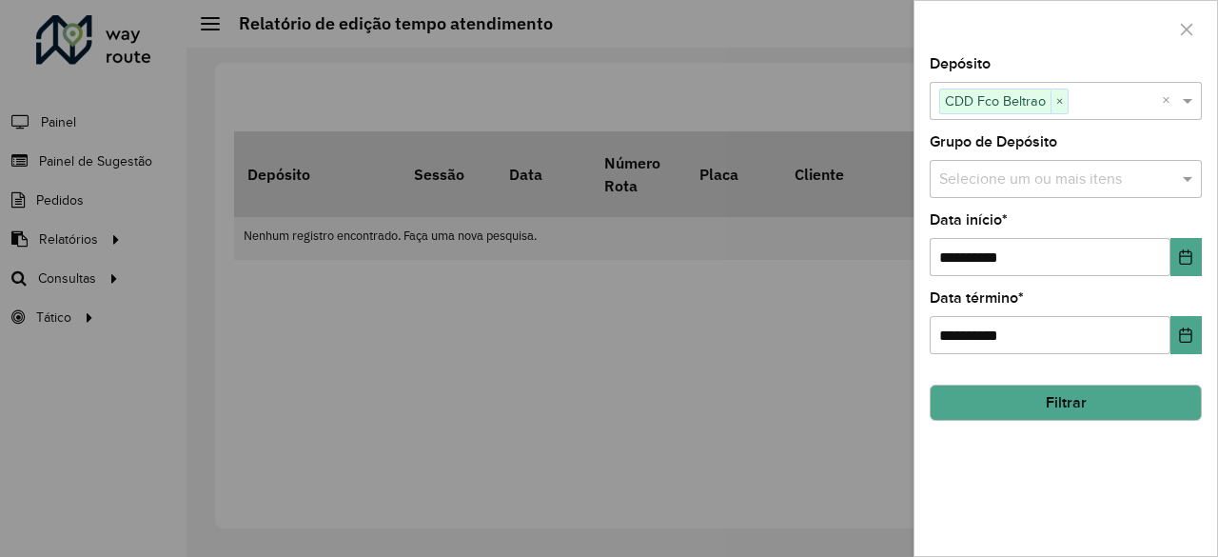
click at [1015, 393] on button "Filtrar" at bounding box center [1066, 402] width 272 height 36
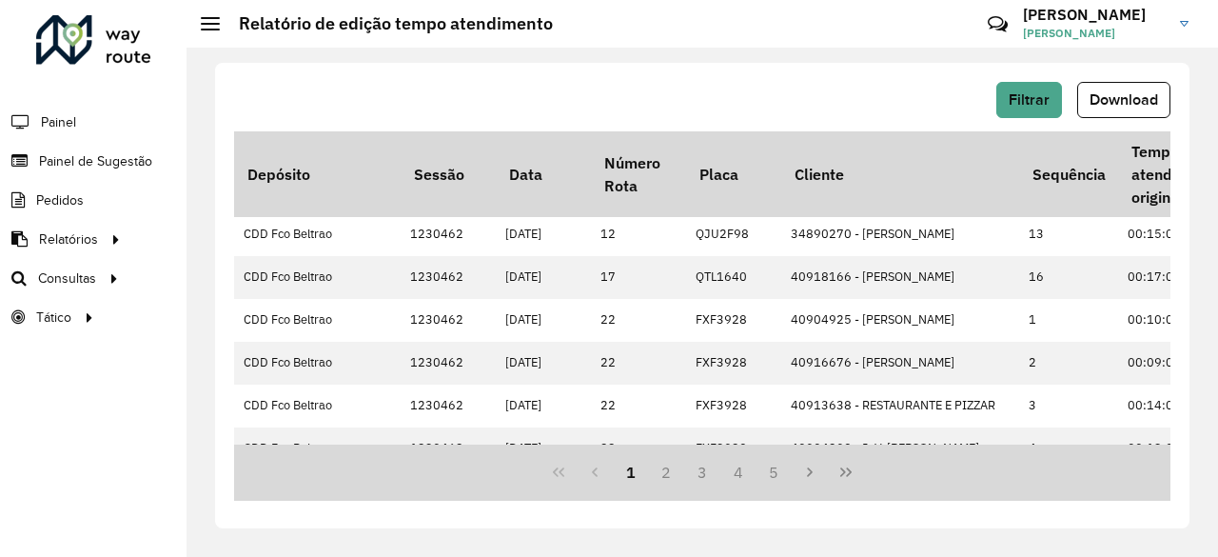
scroll to position [723, 0]
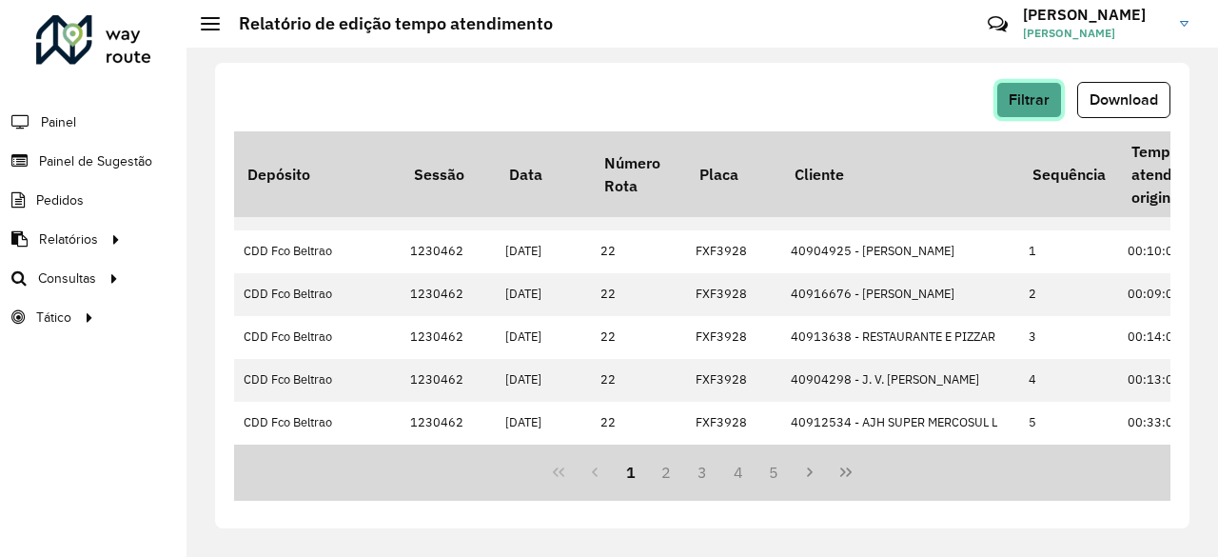
click at [1018, 107] on span "Filtrar" at bounding box center [1029, 99] width 41 height 16
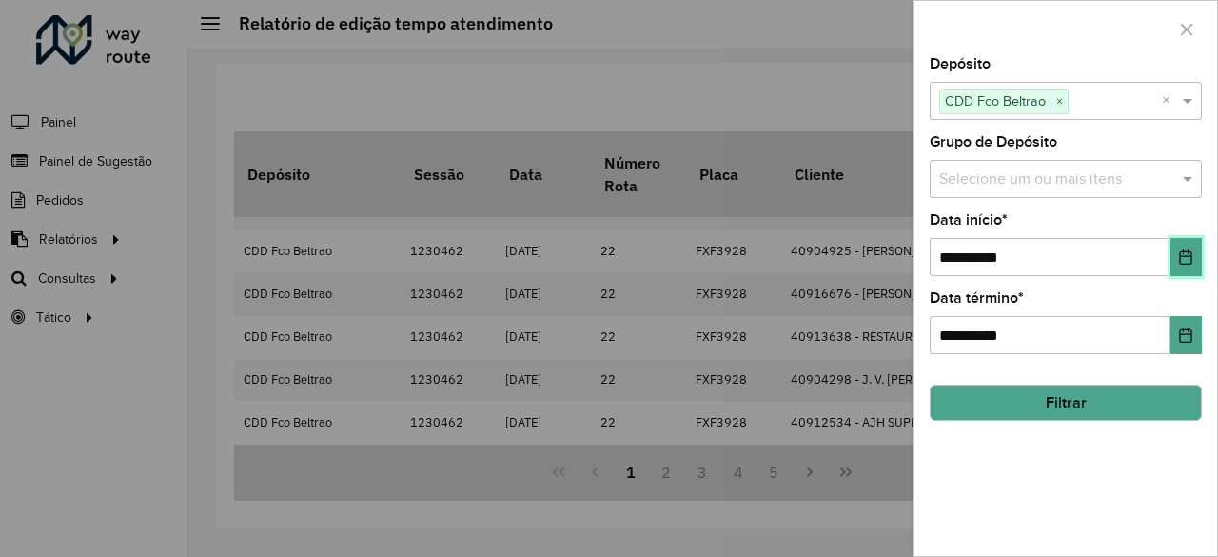
click at [1179, 257] on icon "Choose Date" at bounding box center [1185, 256] width 15 height 15
click at [735, 89] on div at bounding box center [609, 278] width 1218 height 557
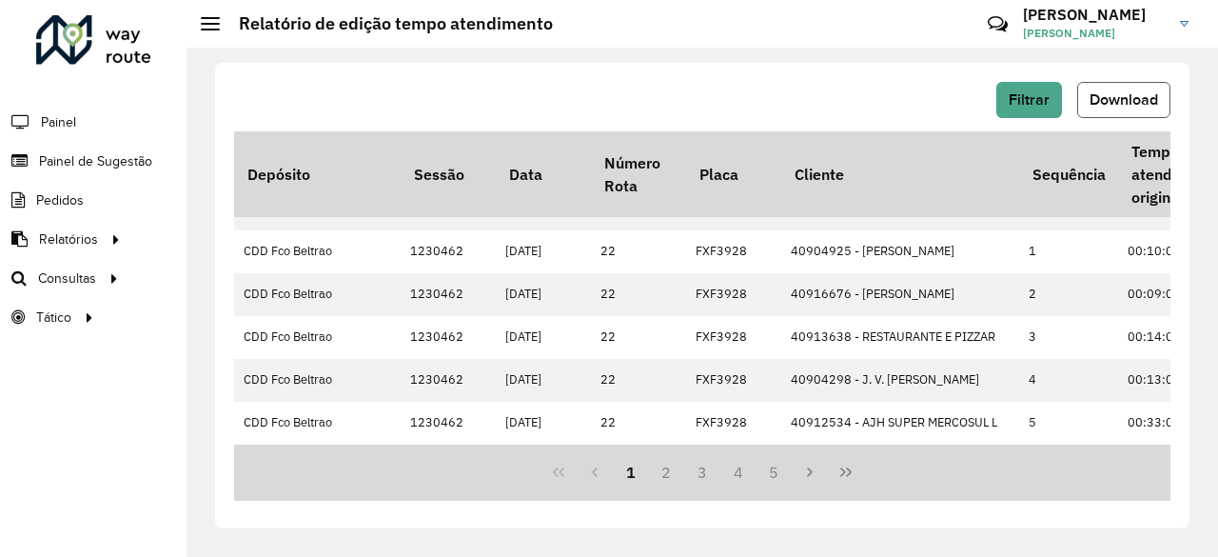
click at [1125, 94] on span "Download" at bounding box center [1124, 99] width 69 height 16
